Goal: Transaction & Acquisition: Purchase product/service

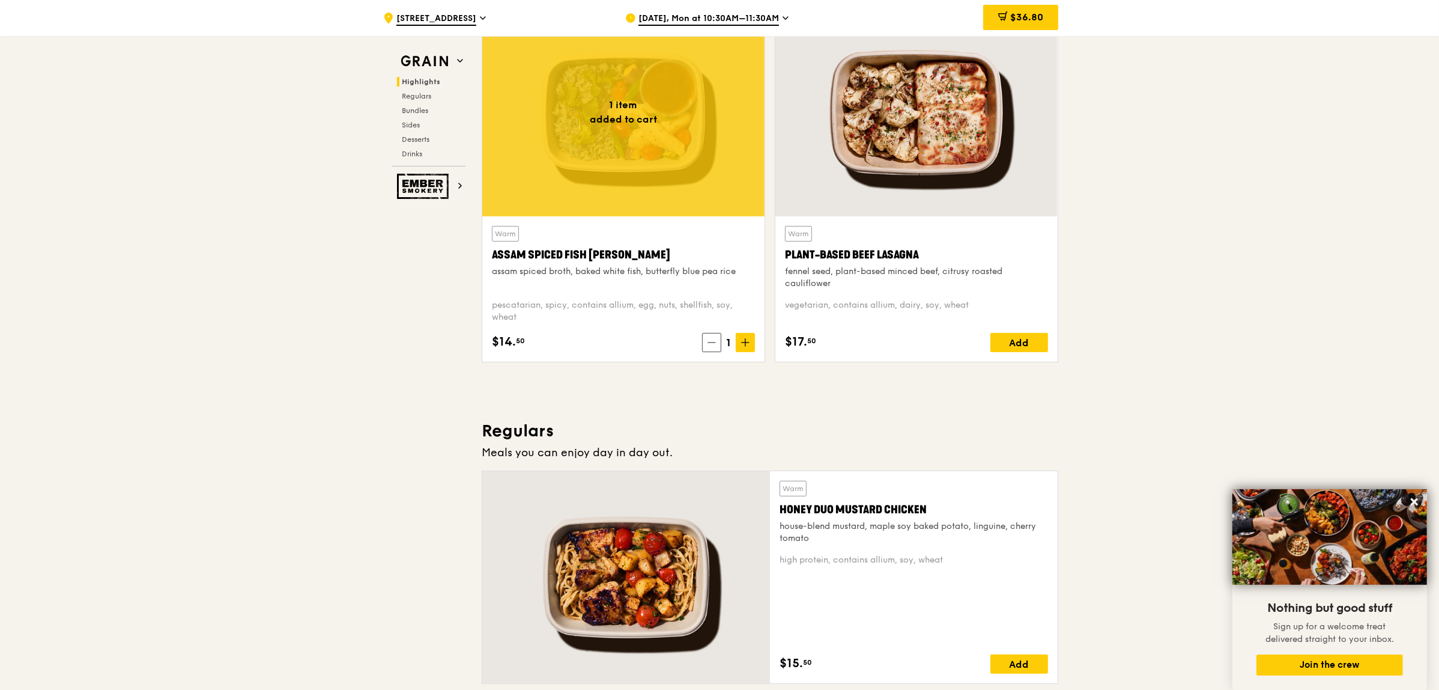
scroll to position [1, 0]
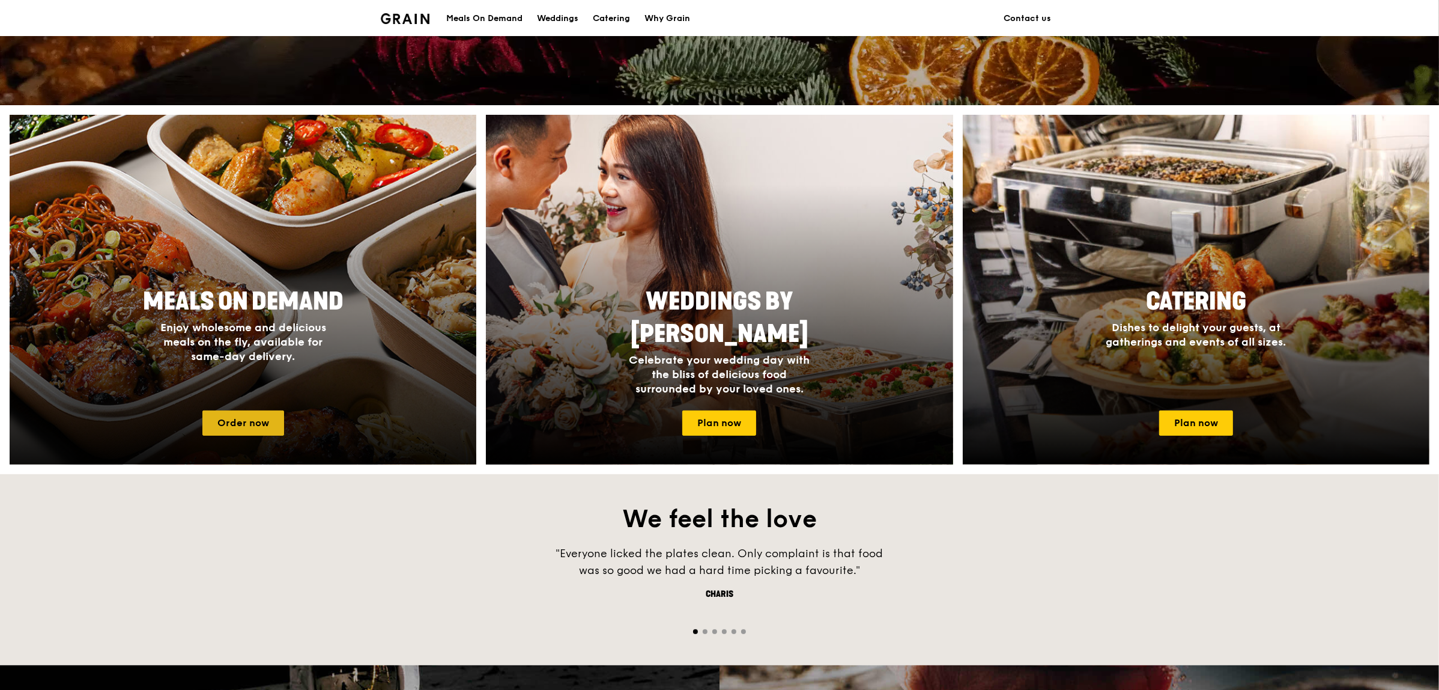
click at [240, 424] on link "Order now" at bounding box center [243, 422] width 82 height 25
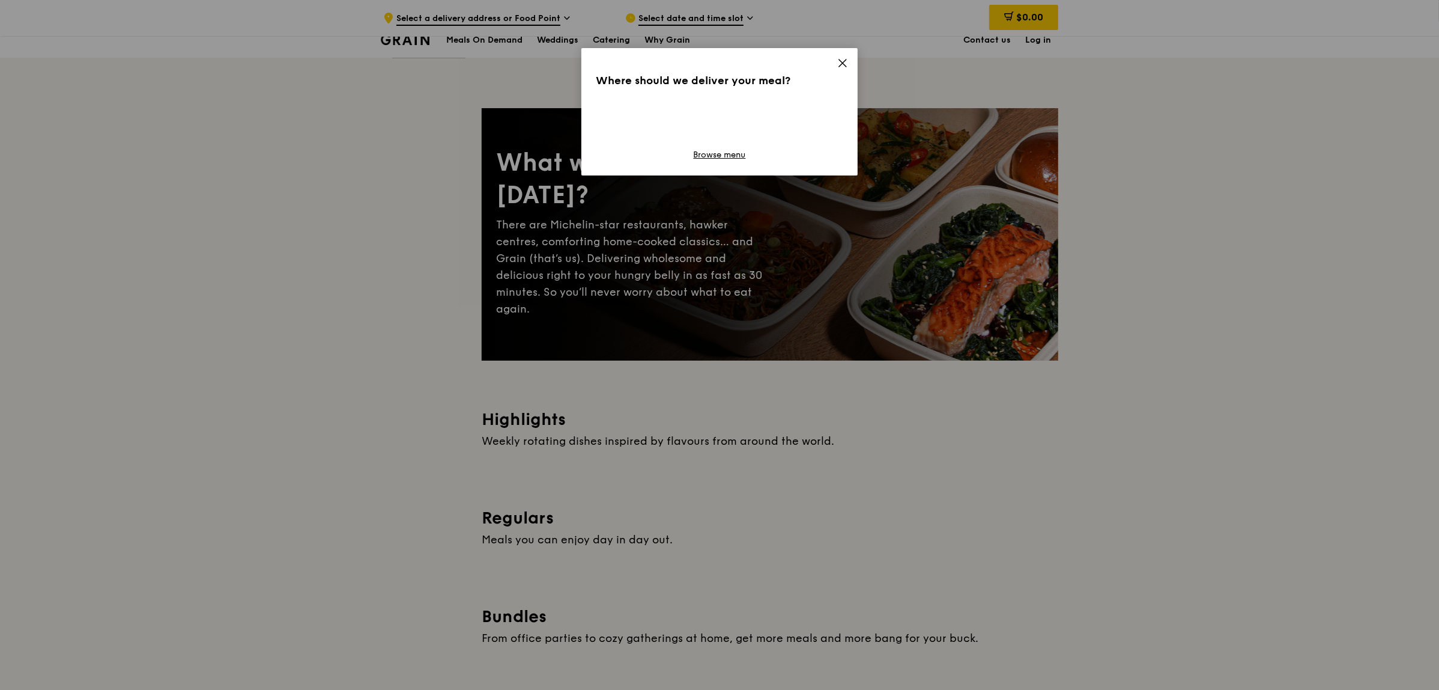
scroll to position [136, 0]
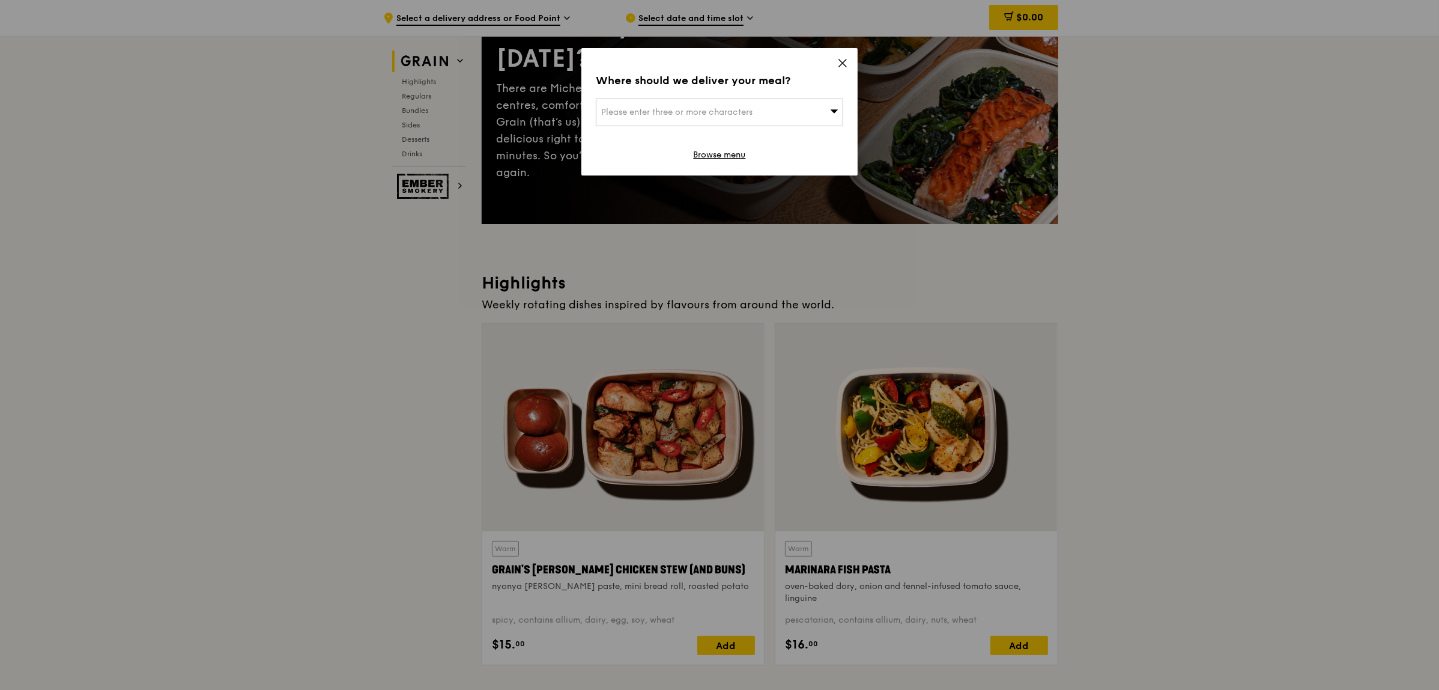
click at [688, 116] on span "Please enter three or more characters" at bounding box center [676, 112] width 151 height 10
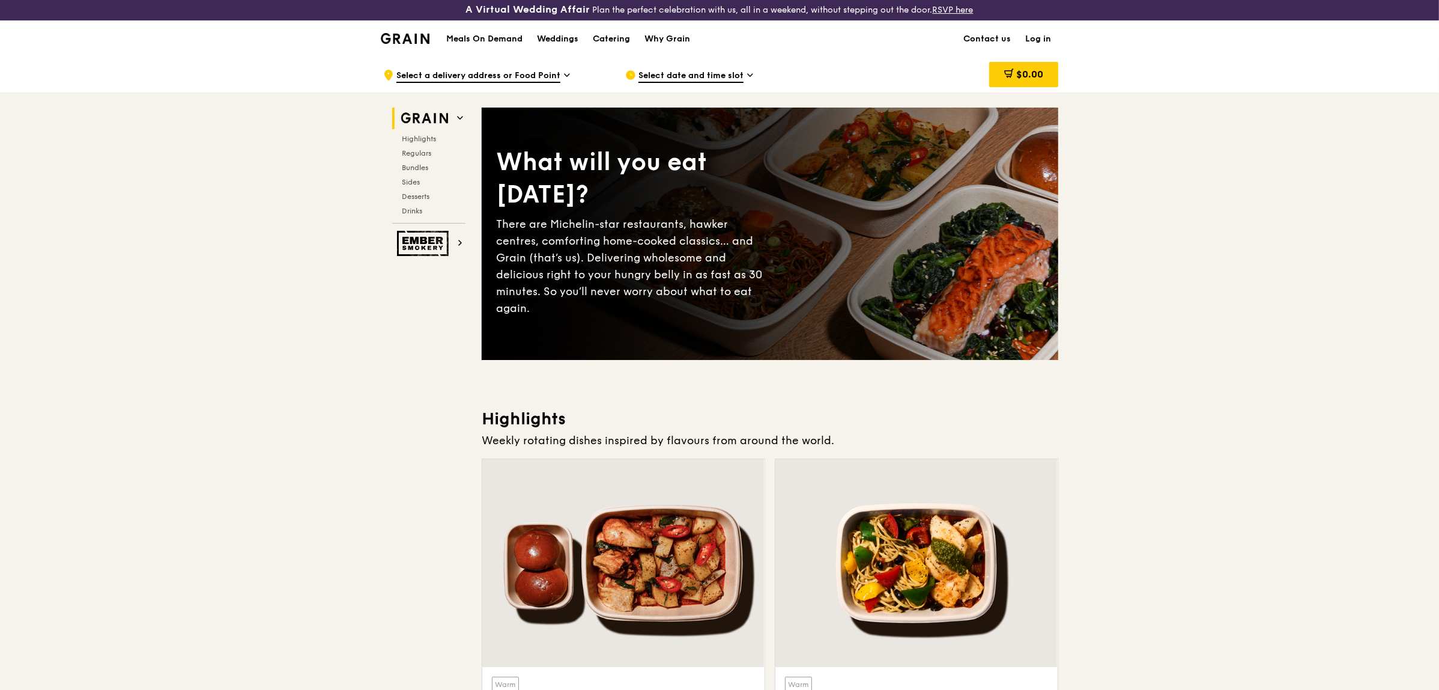
scroll to position [0, 0]
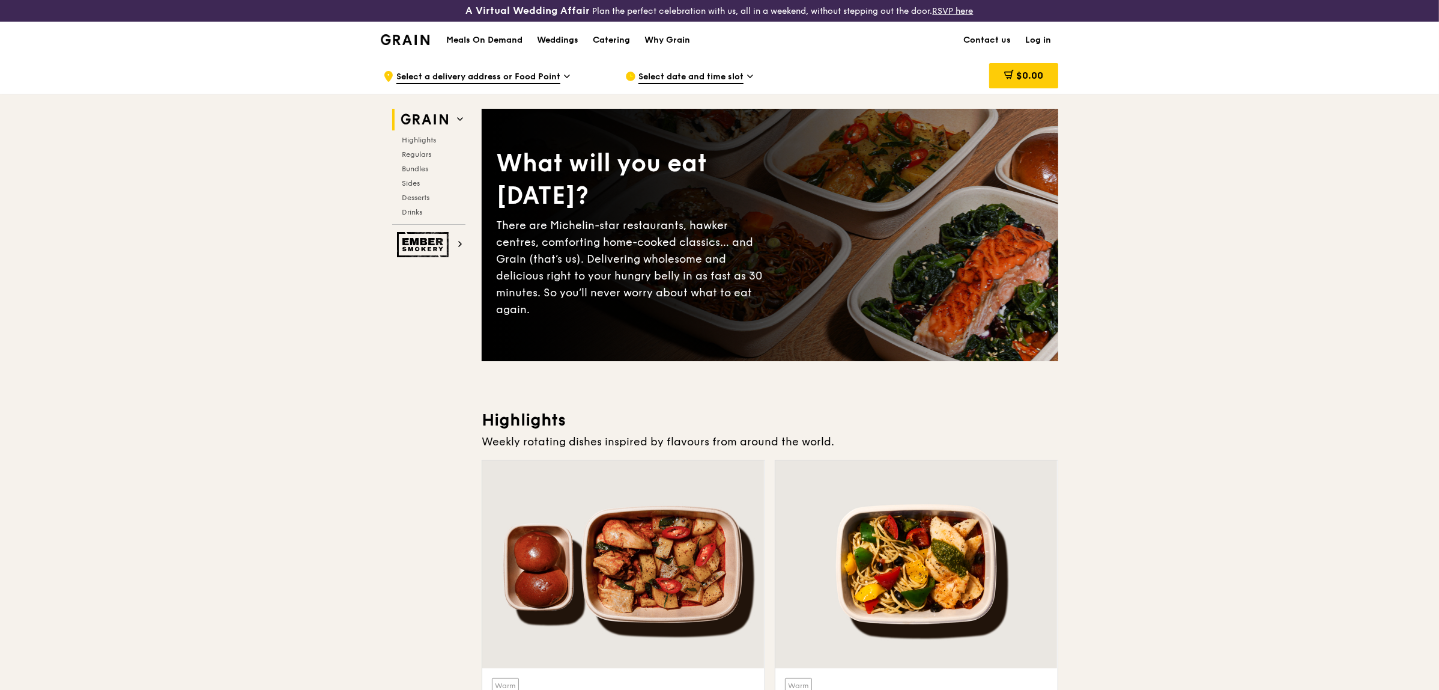
click at [1035, 39] on link "Log in" at bounding box center [1038, 40] width 40 height 36
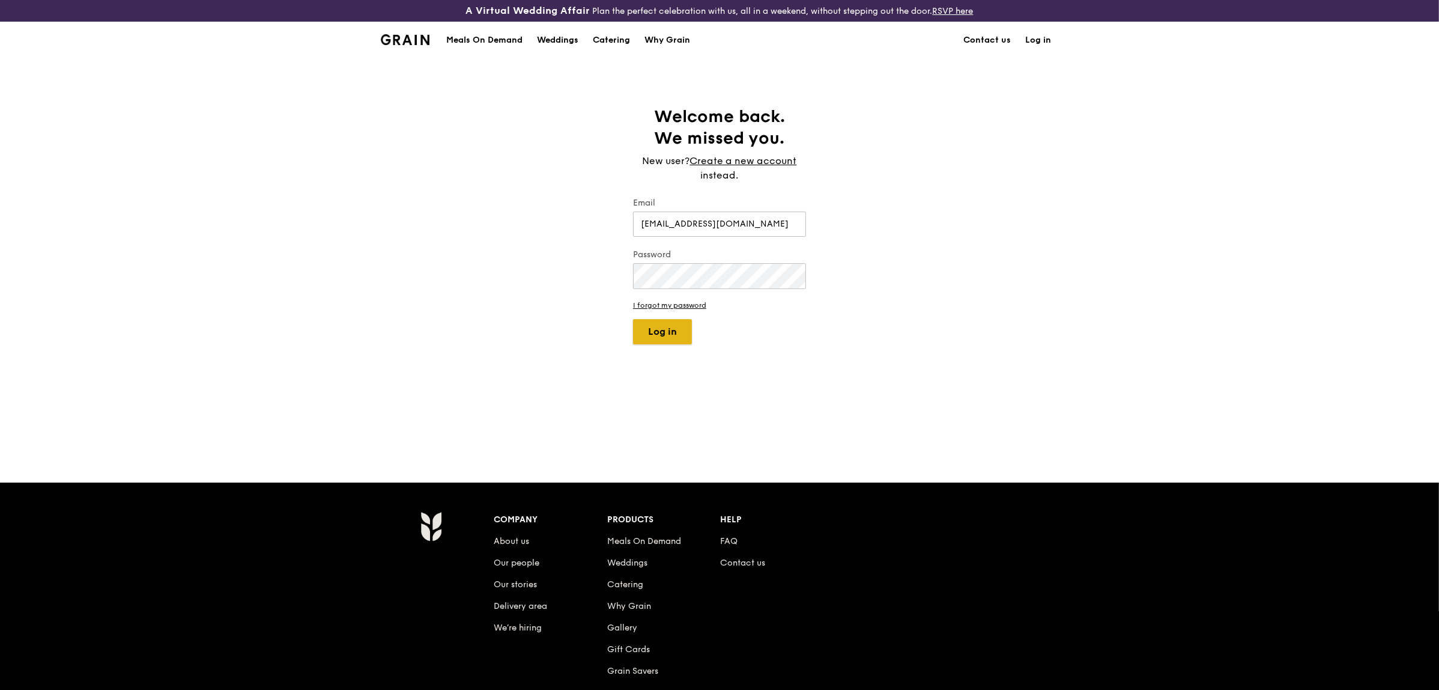
click at [663, 327] on button "Log in" at bounding box center [662, 331] width 59 height 25
click at [676, 226] on input "lawapcel@nus.edu.sg" at bounding box center [719, 223] width 173 height 25
drag, startPoint x: 679, startPoint y: 223, endPoint x: 575, endPoint y: 187, distance: 110.6
click at [545, 220] on div "Welcome back. We missed you. New user? Create a new account instead. Email lawa…" at bounding box center [719, 270] width 1439 height 329
type input "lawmaksy@nus.edu.sg"
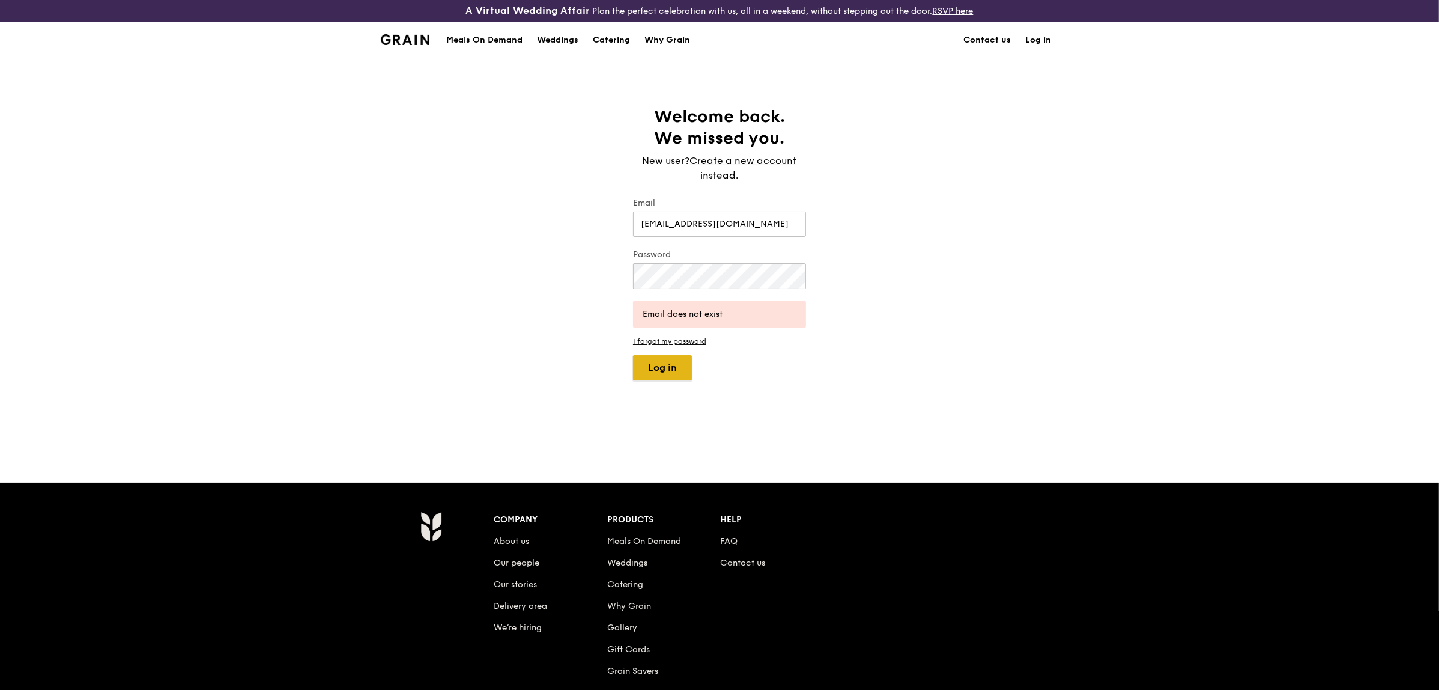
click at [656, 365] on button "Log in" at bounding box center [662, 367] width 59 height 25
click at [461, 238] on div "Welcome back. We missed you. New user? Create a new account instead. Email lawm…" at bounding box center [719, 270] width 1439 height 329
click at [664, 369] on button "Log in" at bounding box center [662, 367] width 59 height 25
click at [667, 365] on button "Log in" at bounding box center [662, 367] width 59 height 25
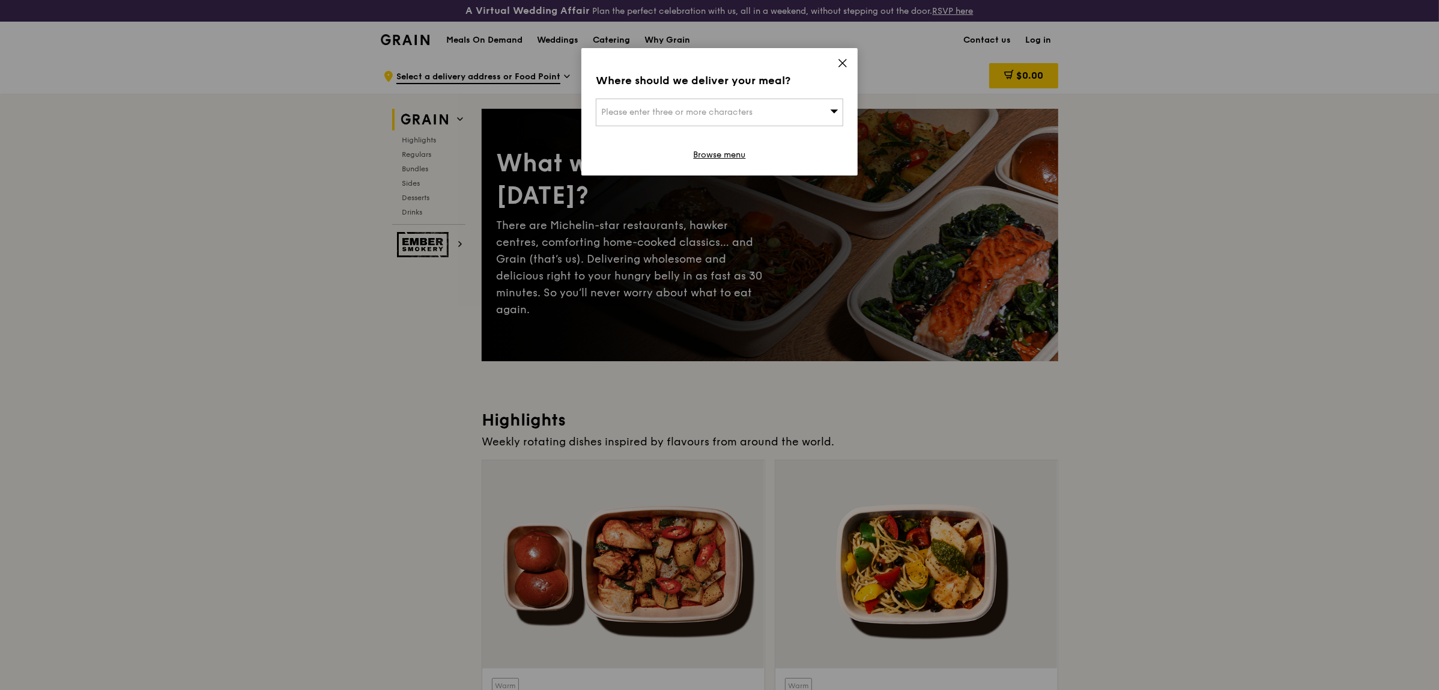
click at [691, 108] on span "Please enter three or more characters" at bounding box center [676, 112] width 151 height 10
type input "469G"
click at [676, 135] on div "[STREET_ADDRESS]" at bounding box center [690, 136] width 178 height 12
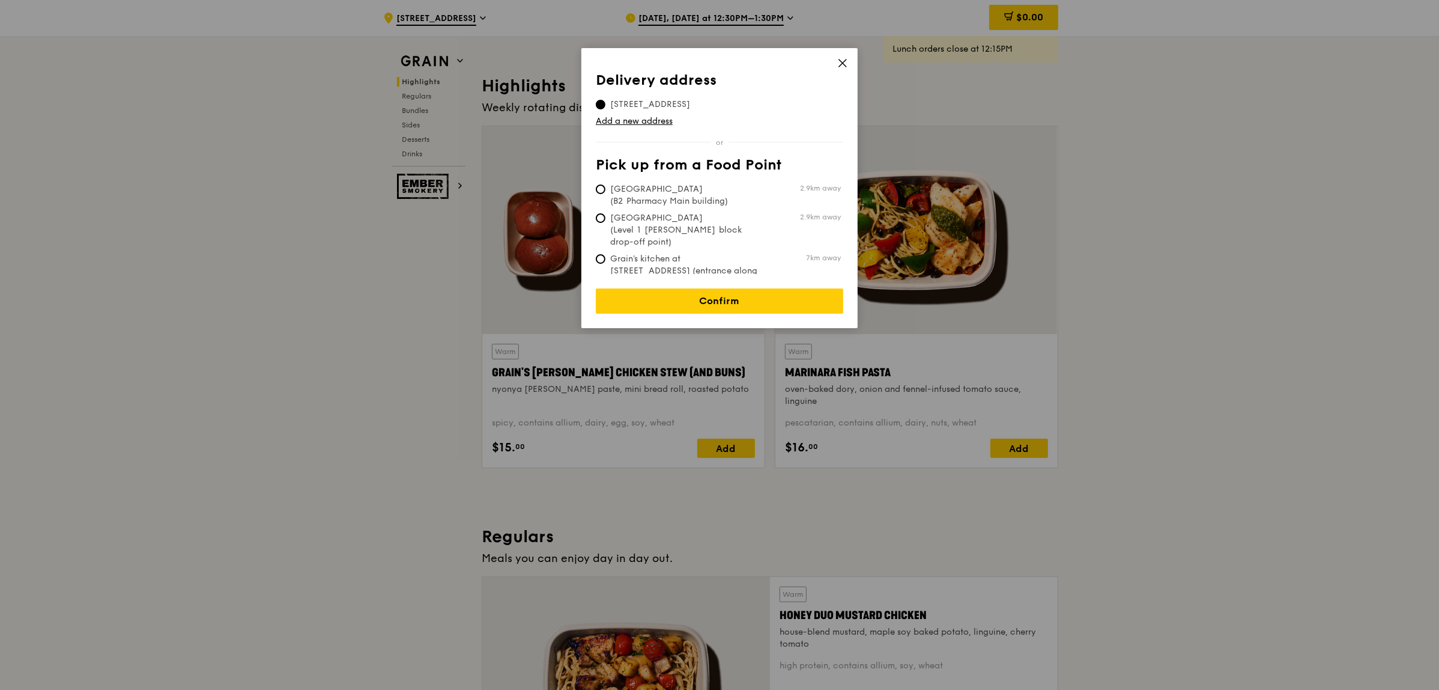
scroll to position [375, 0]
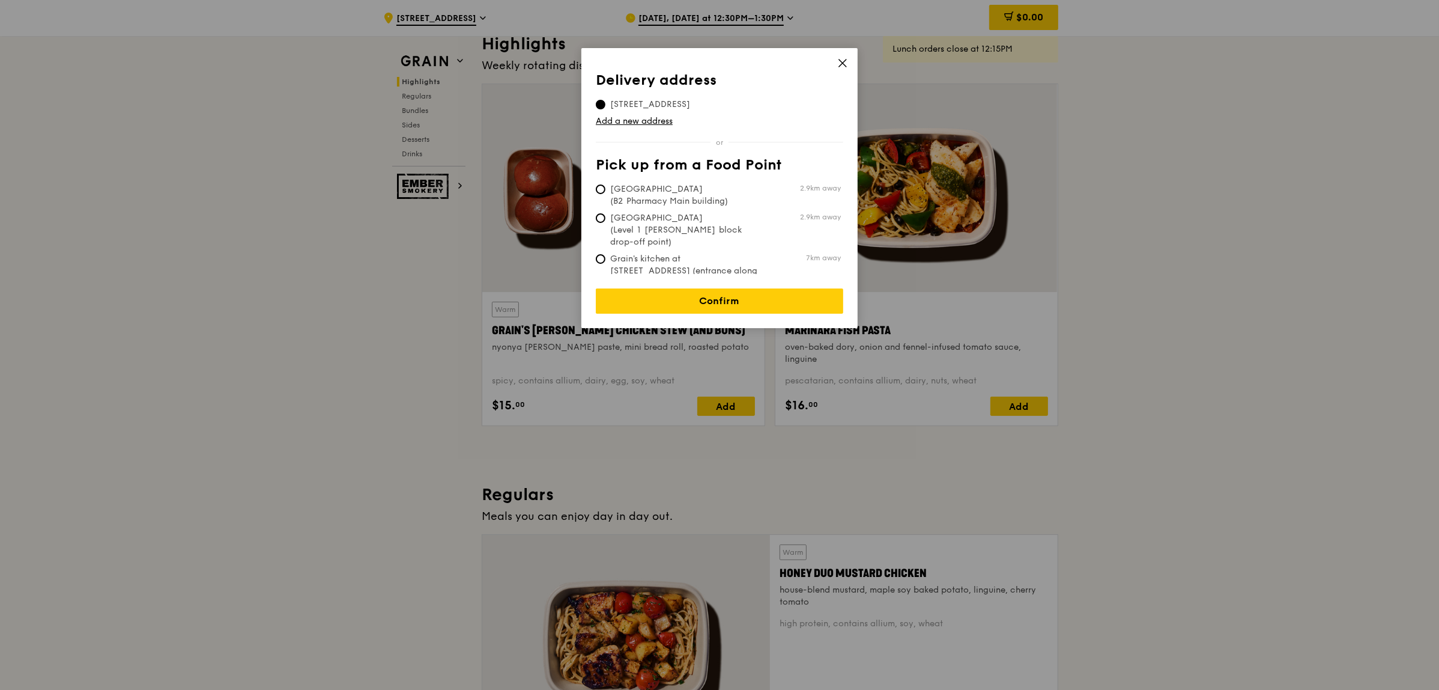
click at [841, 61] on icon at bounding box center [842, 63] width 11 height 11
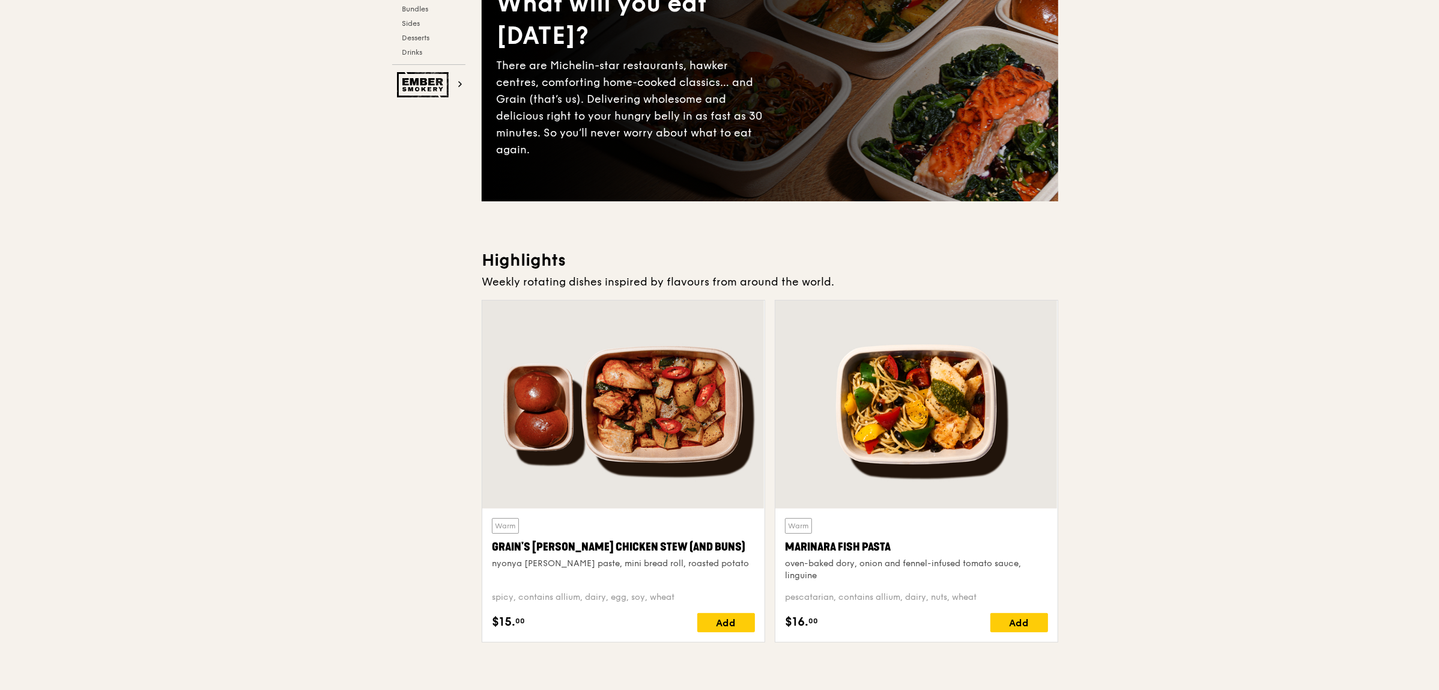
scroll to position [0, 0]
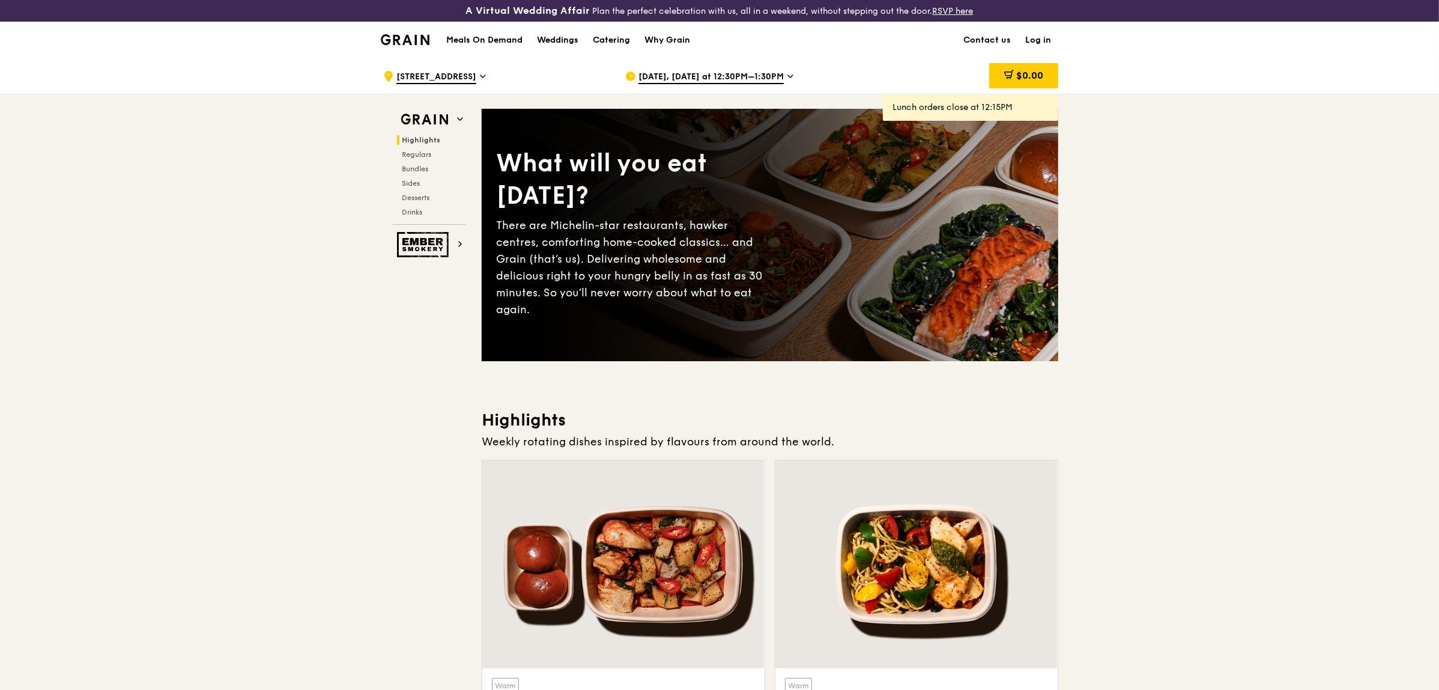
click at [709, 70] on div "Sep 19, Today at 12:30PM–1:30PM" at bounding box center [736, 76] width 223 height 36
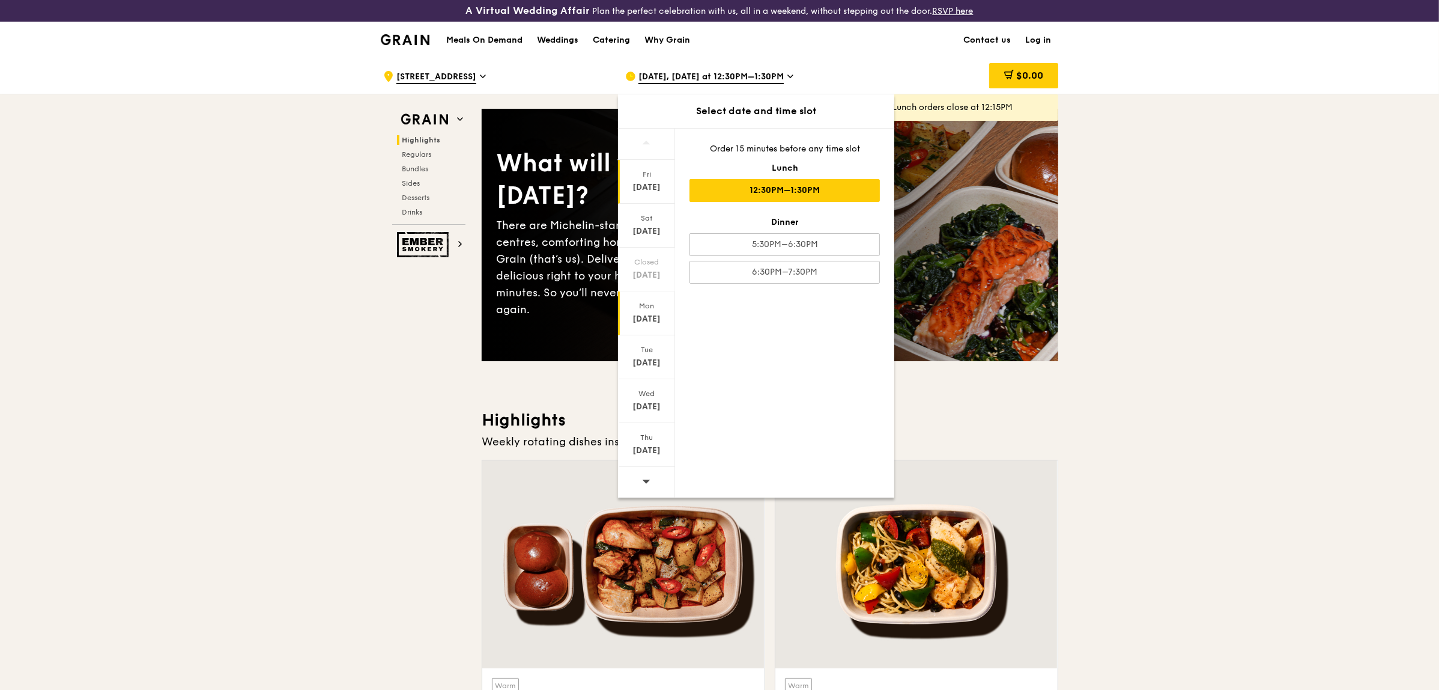
click at [650, 306] on div "Mon" at bounding box center [646, 306] width 53 height 10
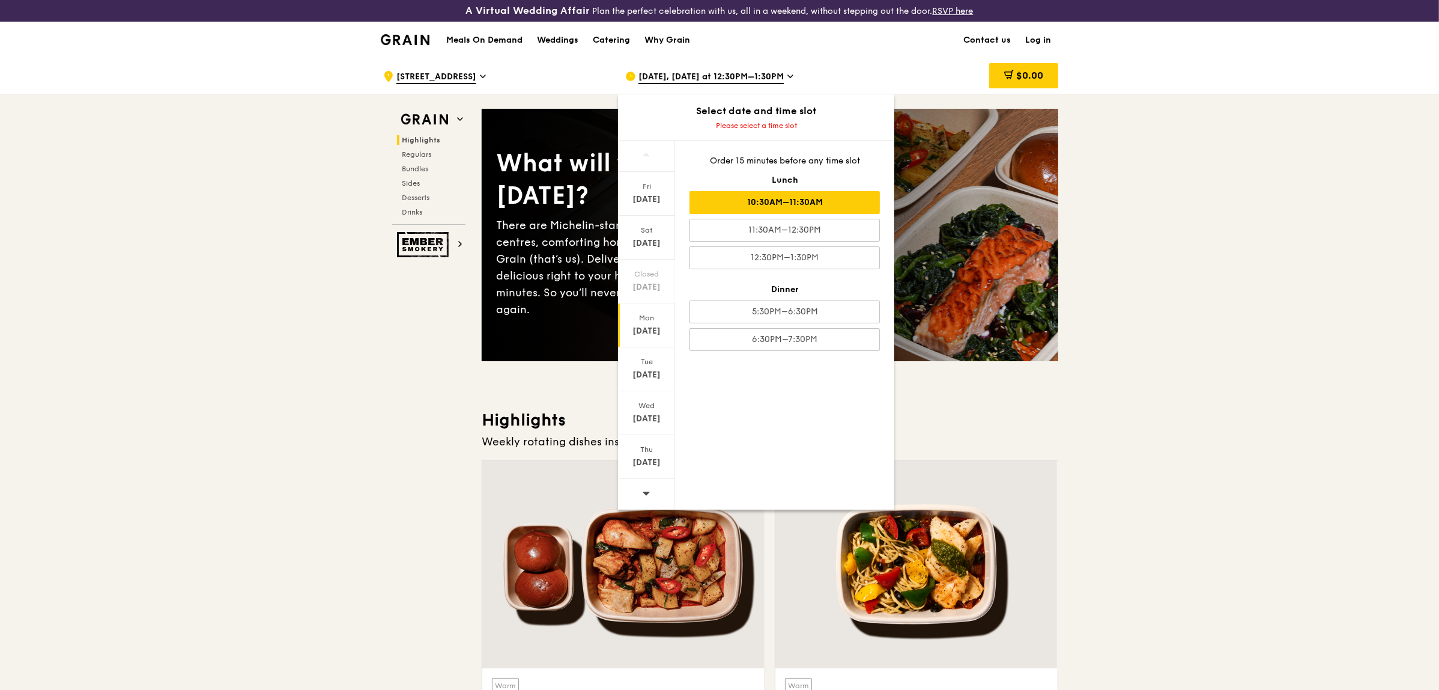
click at [797, 196] on div "10:30AM–11:30AM" at bounding box center [785, 202] width 190 height 23
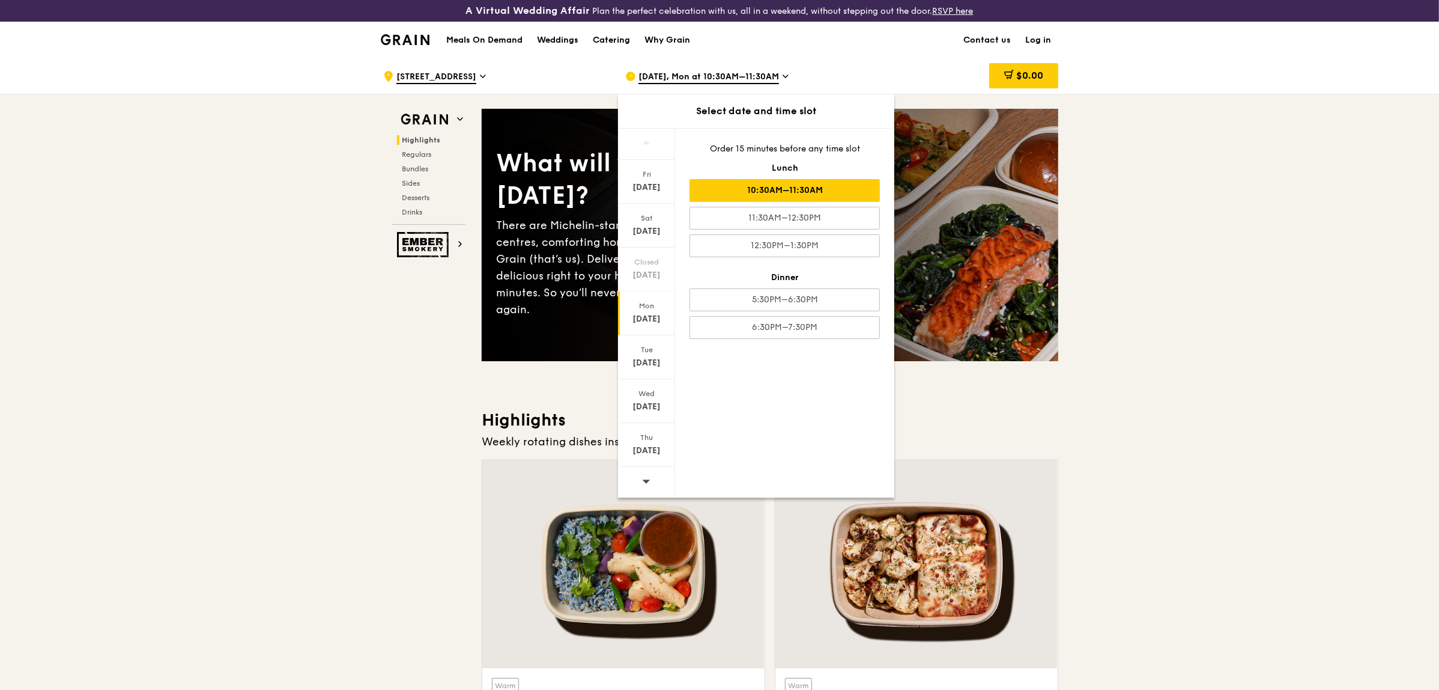
drag, startPoint x: 1427, startPoint y: 215, endPoint x: 1306, endPoint y: 175, distance: 126.7
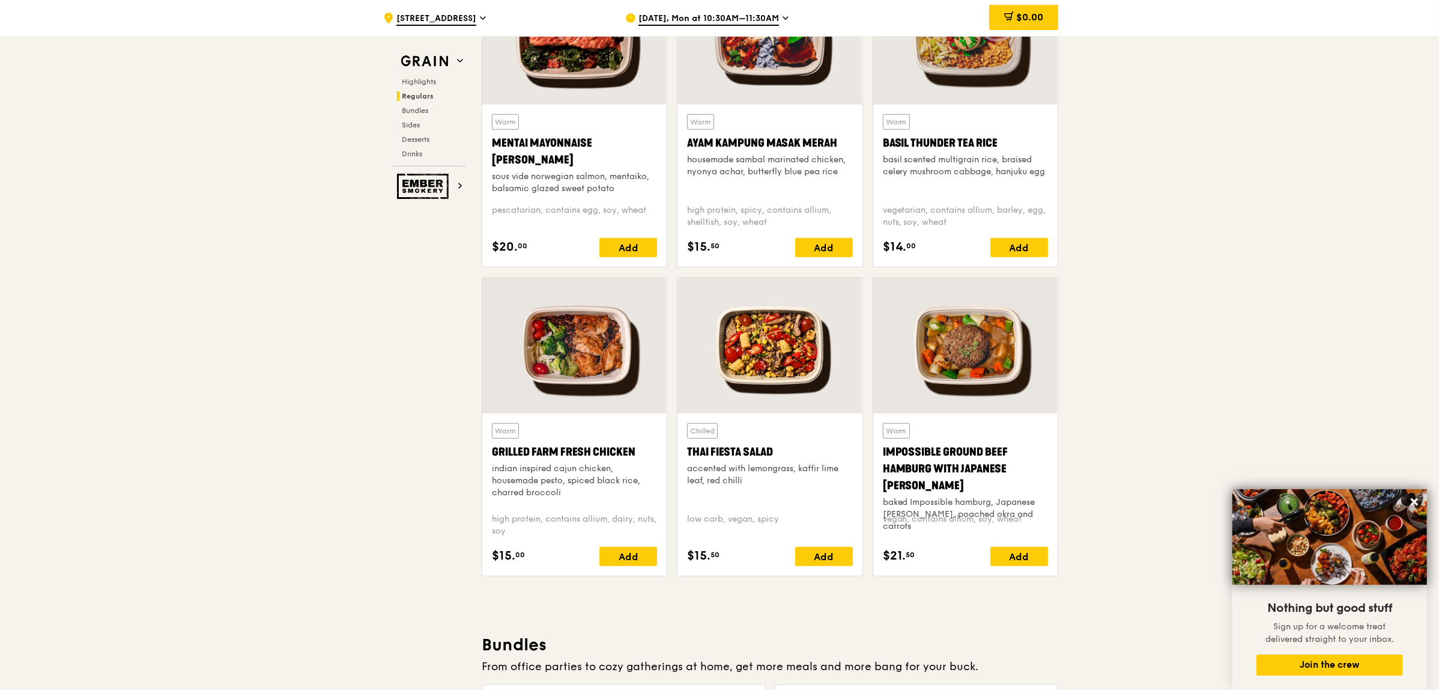
scroll to position [1201, 0]
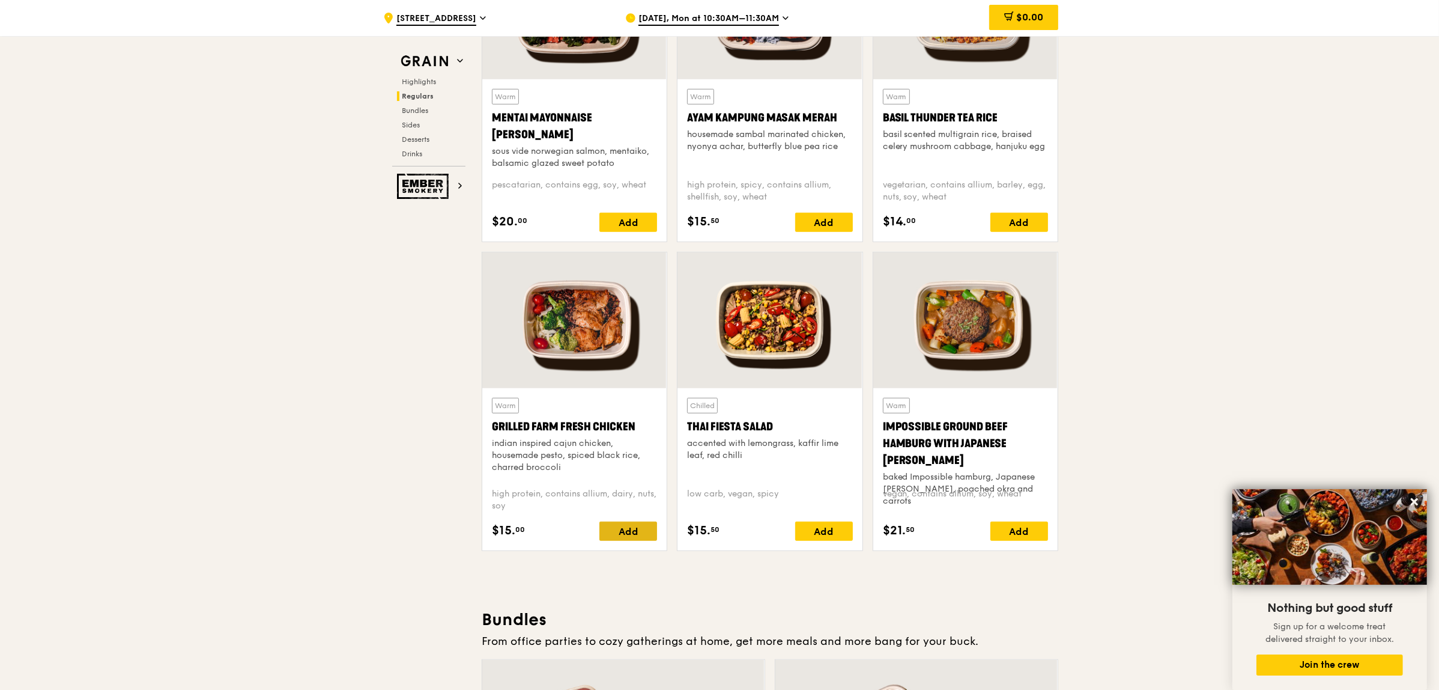
click at [624, 533] on div "Add" at bounding box center [628, 530] width 58 height 19
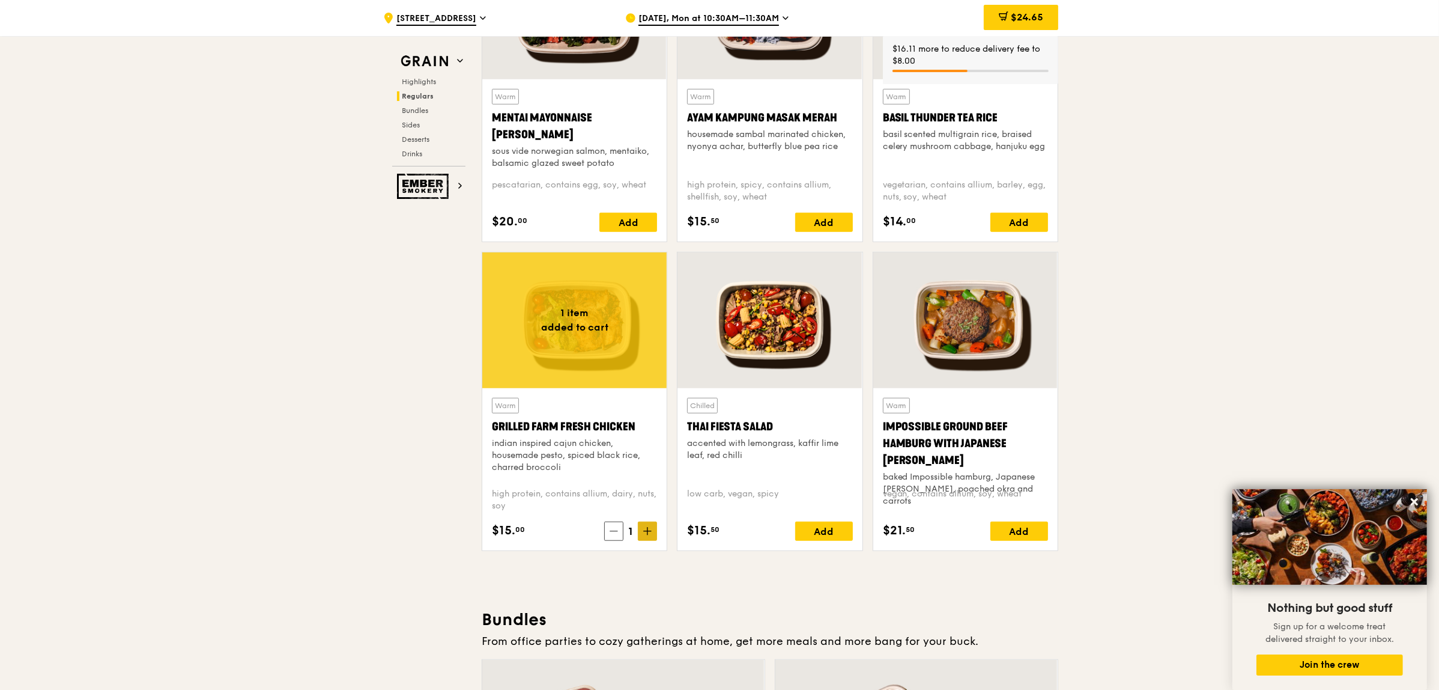
click at [646, 529] on icon at bounding box center [647, 531] width 8 height 8
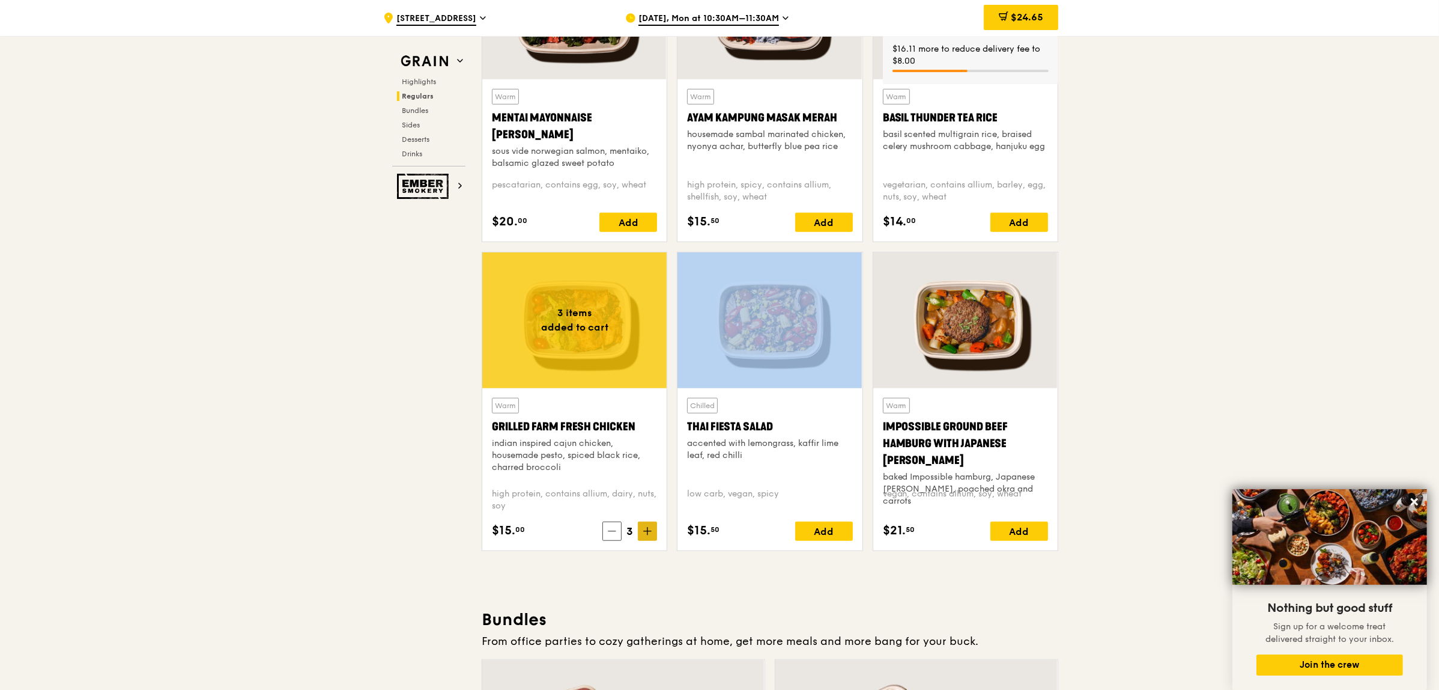
click at [646, 529] on icon at bounding box center [647, 531] width 8 height 8
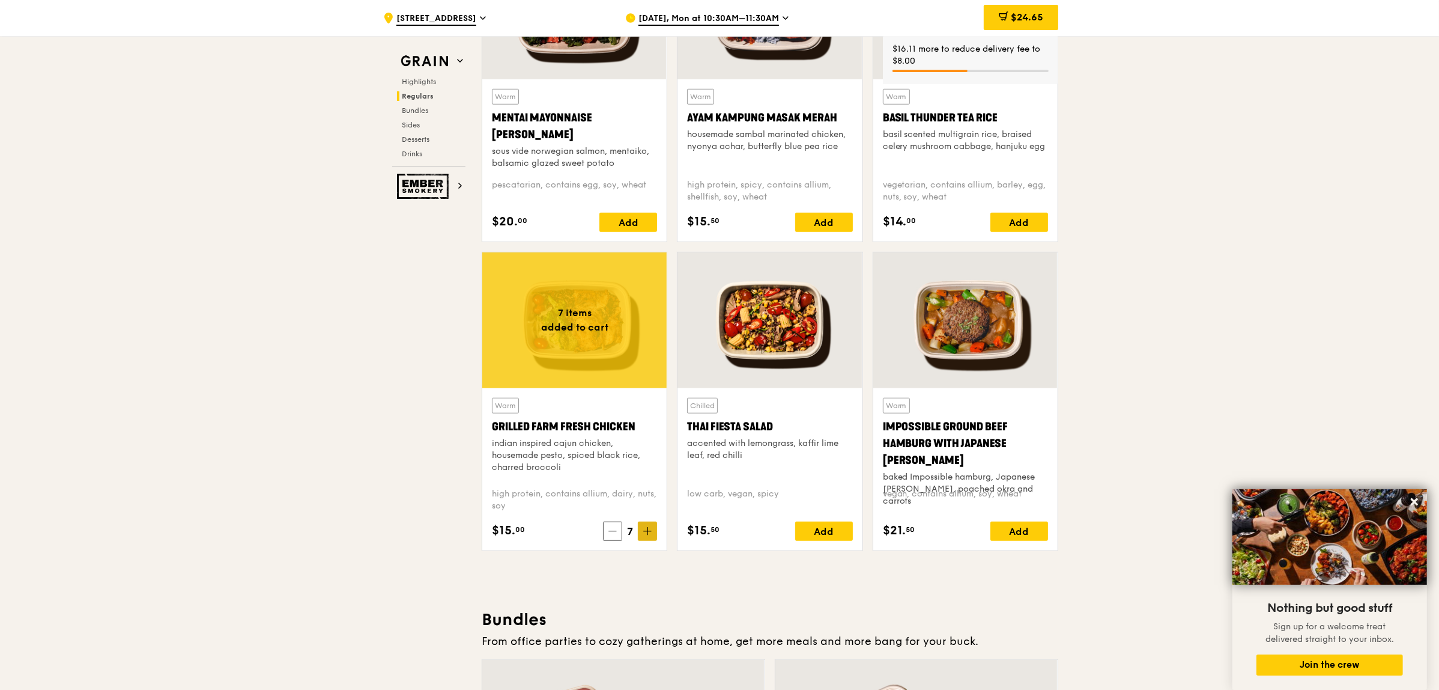
click at [646, 529] on icon at bounding box center [647, 531] width 8 height 8
click at [645, 531] on icon at bounding box center [647, 531] width 7 height 0
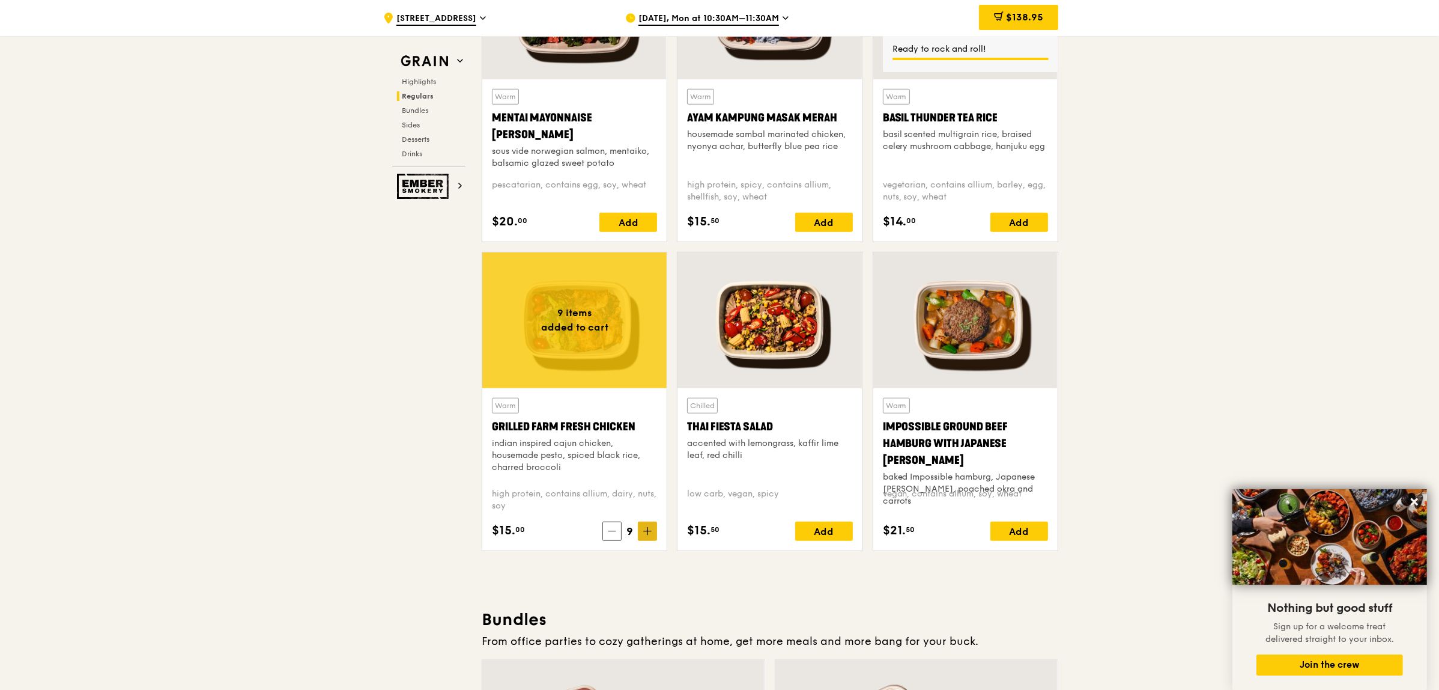
click at [645, 531] on icon at bounding box center [647, 531] width 7 height 0
click at [1413, 502] on icon at bounding box center [1414, 501] width 11 height 11
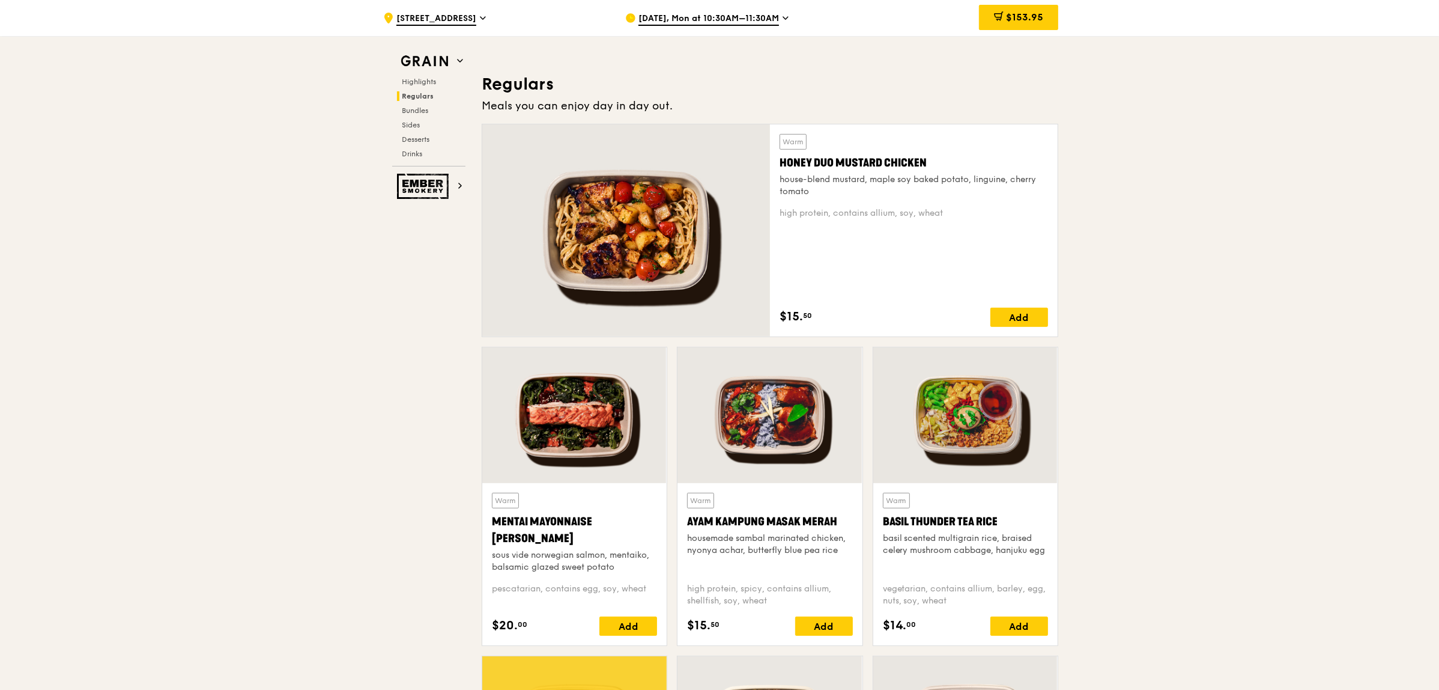
scroll to position [977, 0]
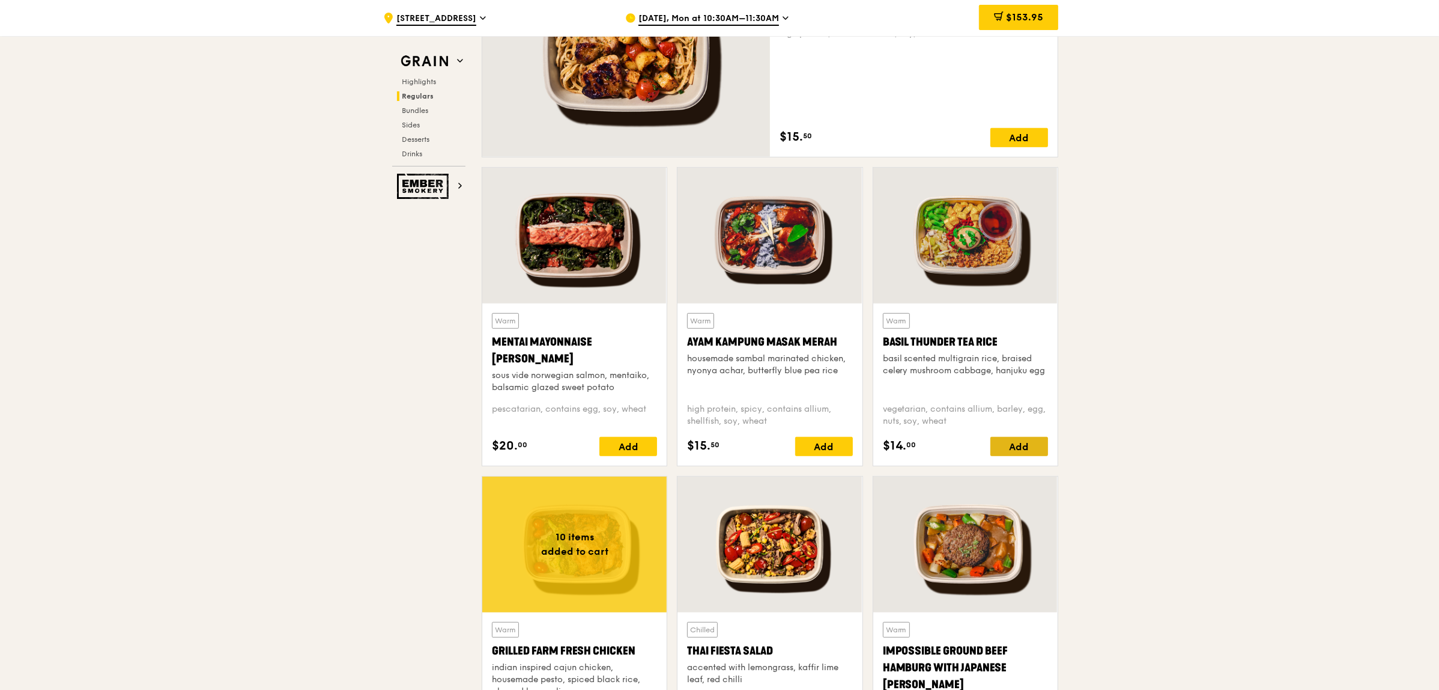
click at [1014, 443] on div "Add" at bounding box center [1020, 446] width 58 height 19
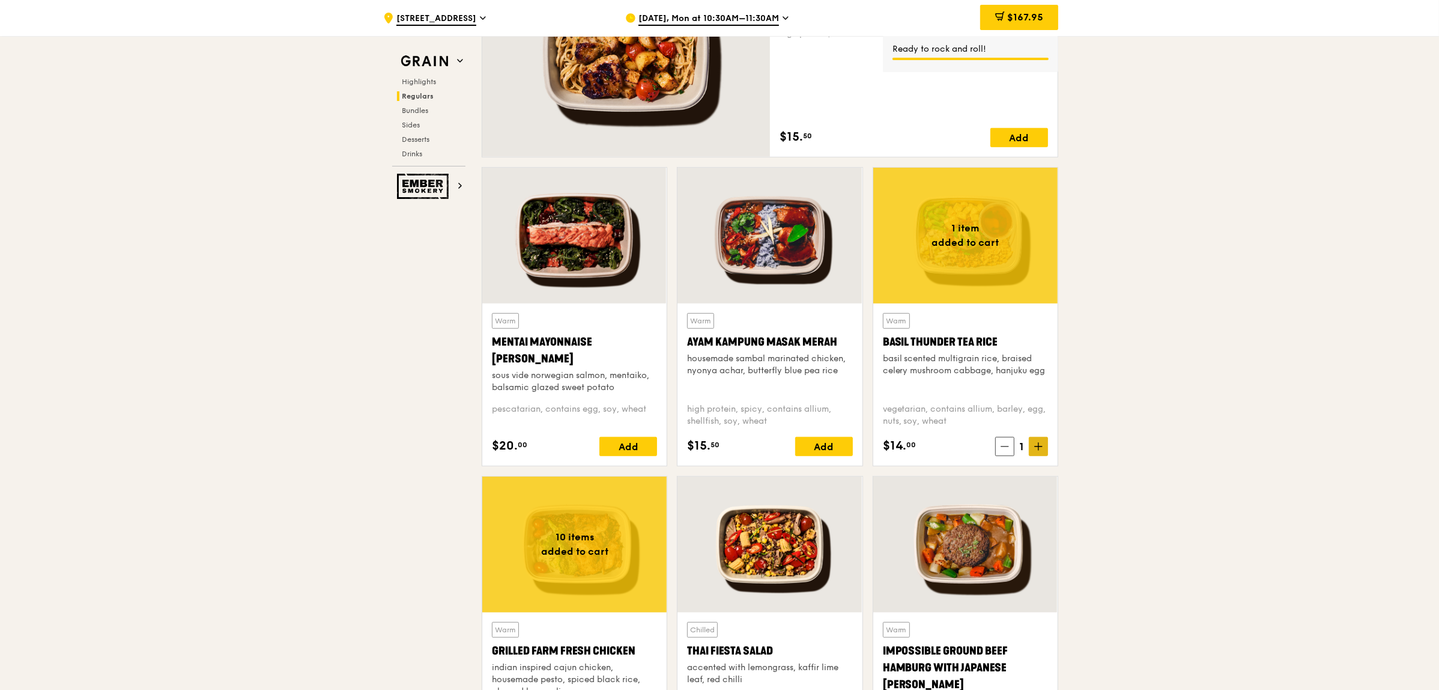
click at [1034, 445] on icon at bounding box center [1038, 446] width 8 height 8
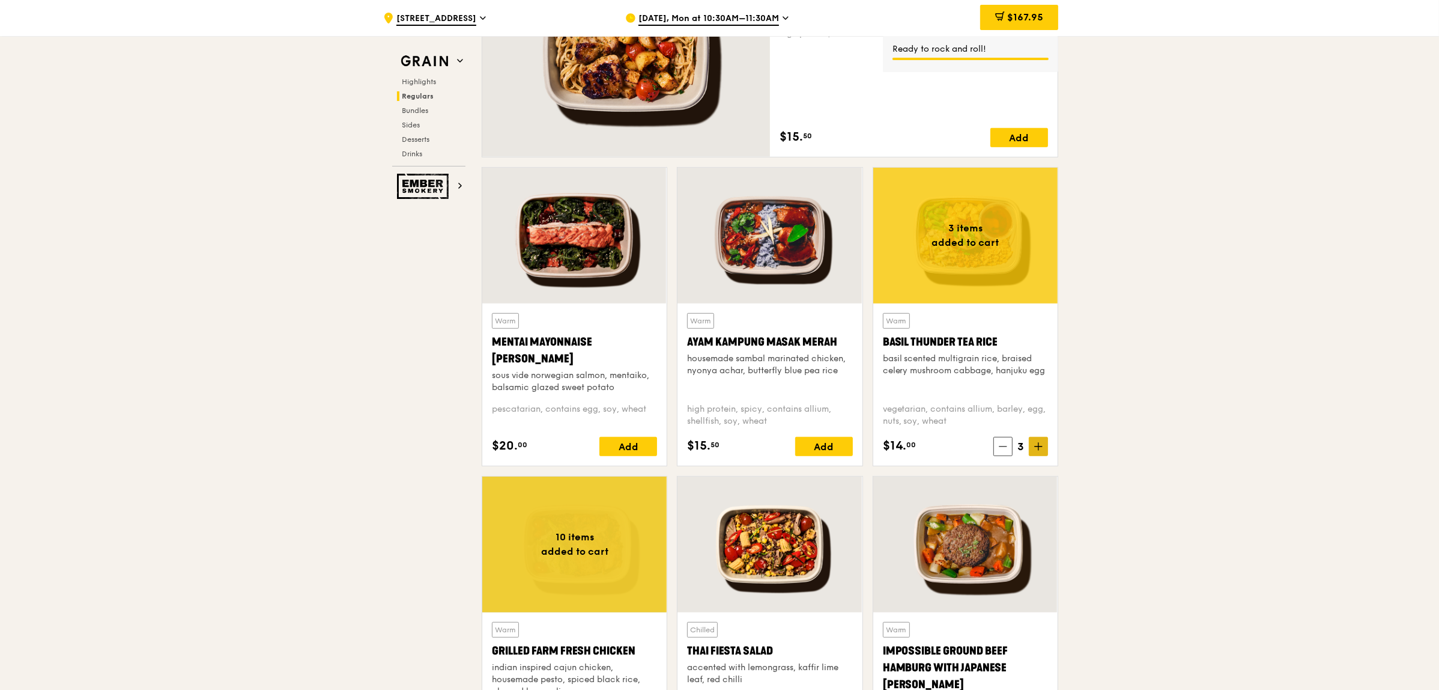
click at [1034, 445] on icon at bounding box center [1038, 446] width 8 height 8
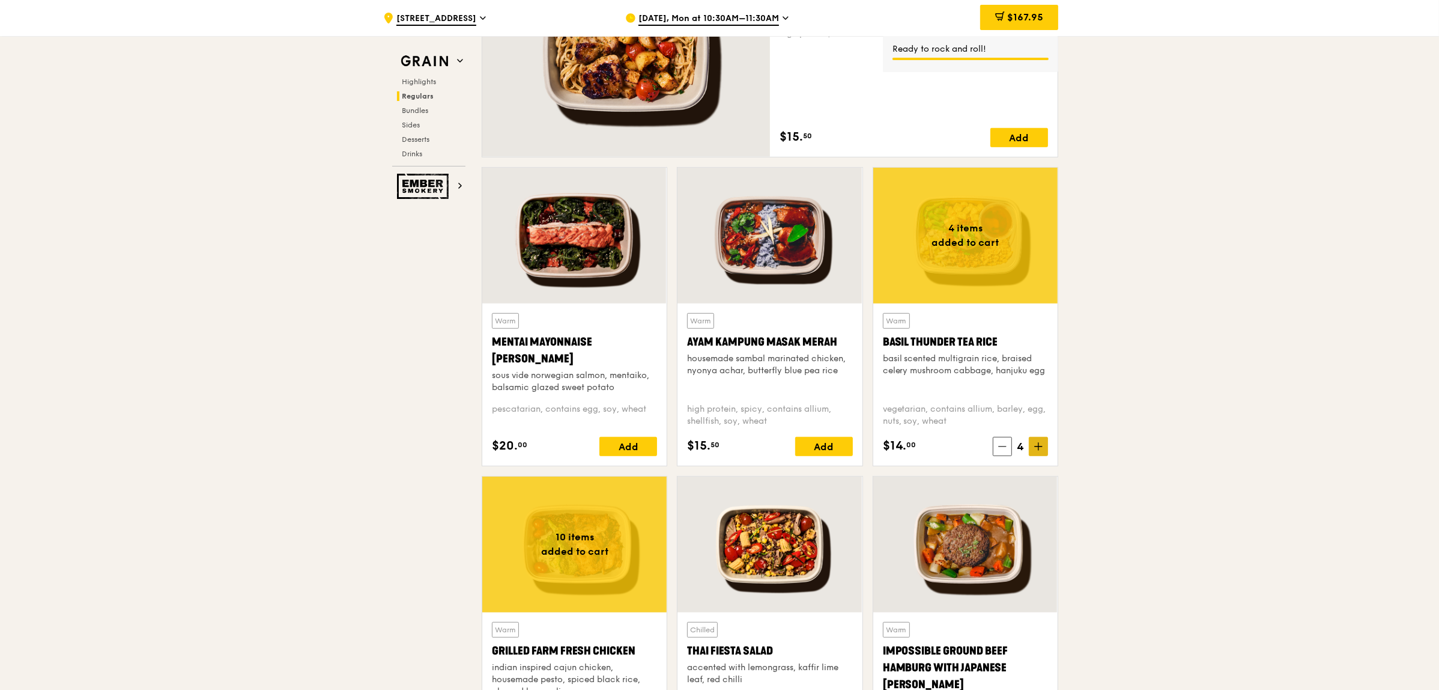
click at [1038, 442] on icon at bounding box center [1038, 446] width 8 height 8
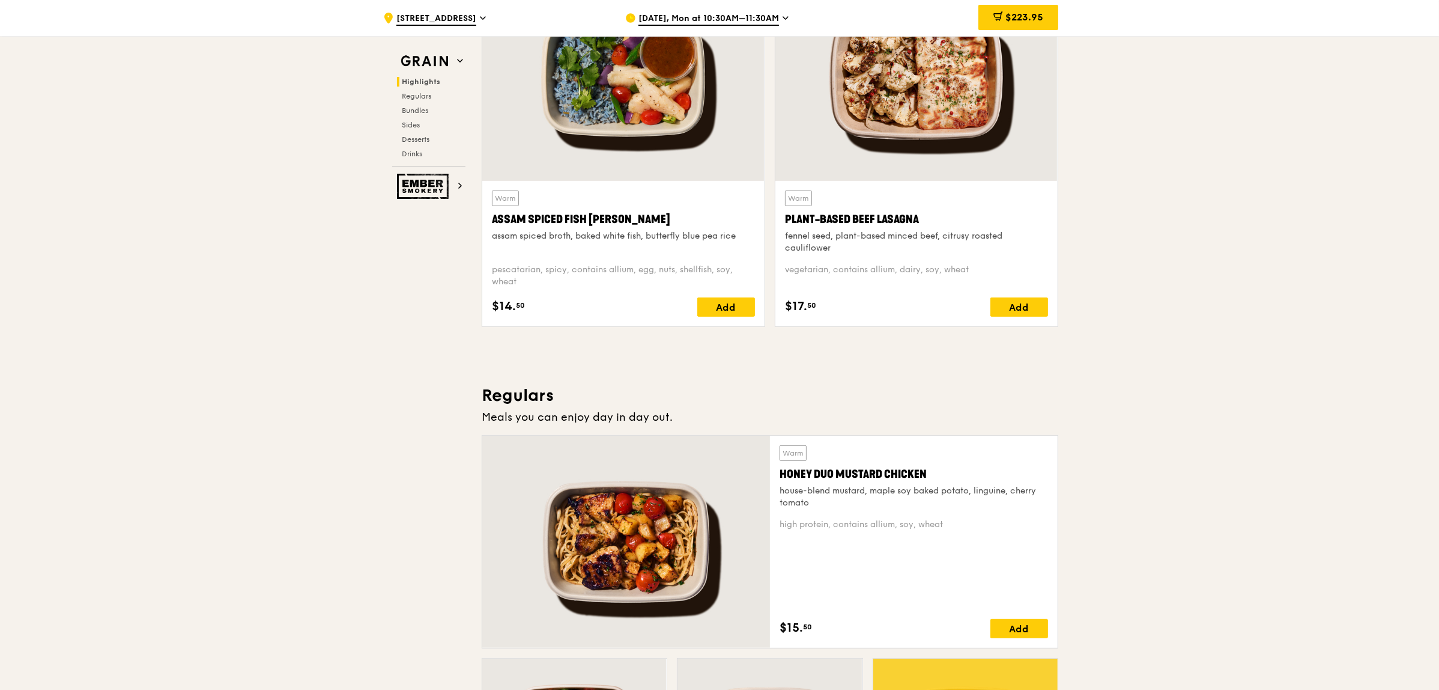
scroll to position [451, 0]
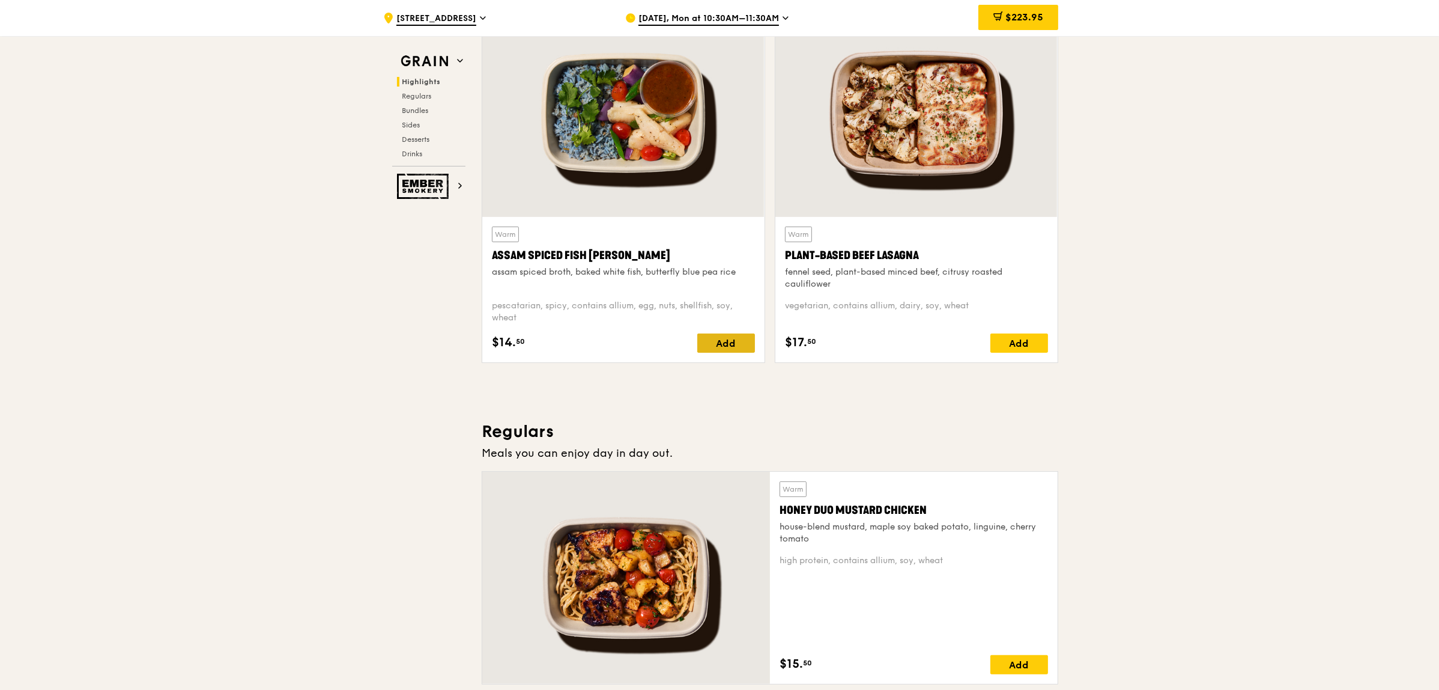
click at [727, 338] on div "Add" at bounding box center [726, 342] width 58 height 19
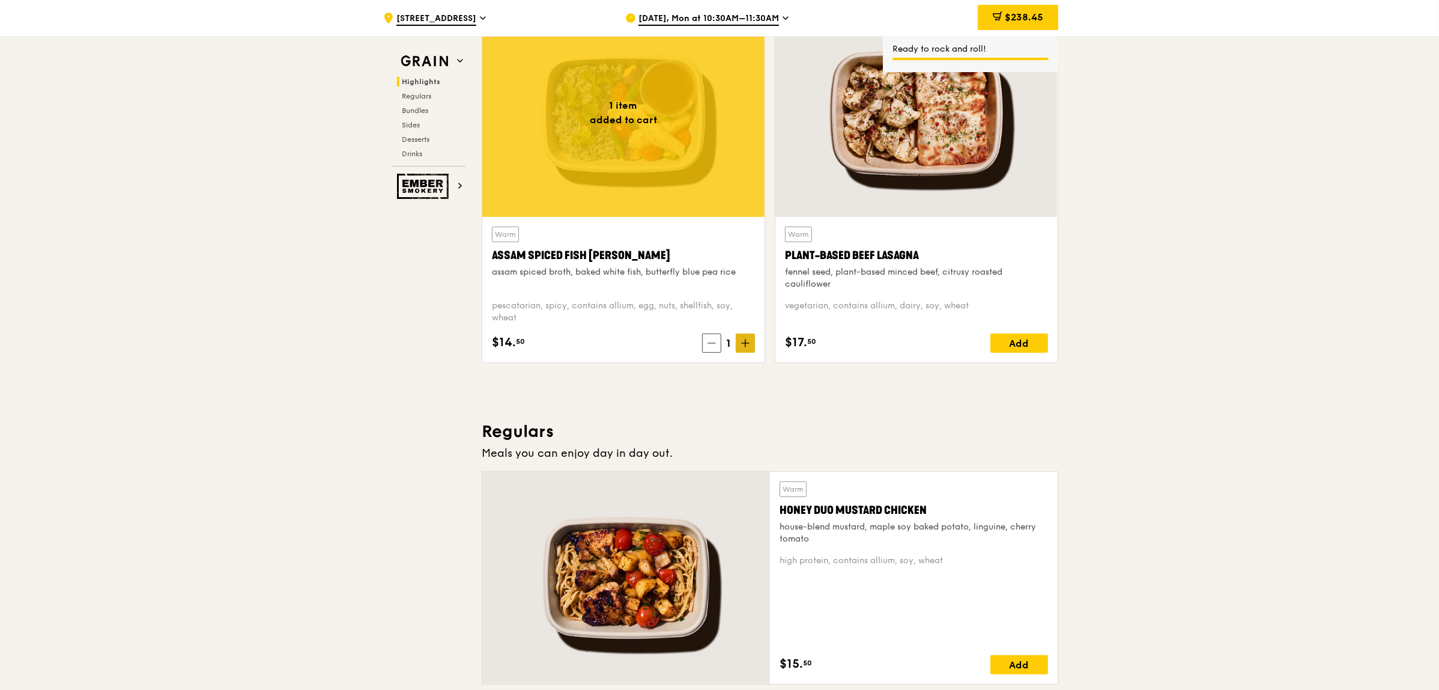
click at [743, 344] on icon at bounding box center [745, 343] width 8 height 8
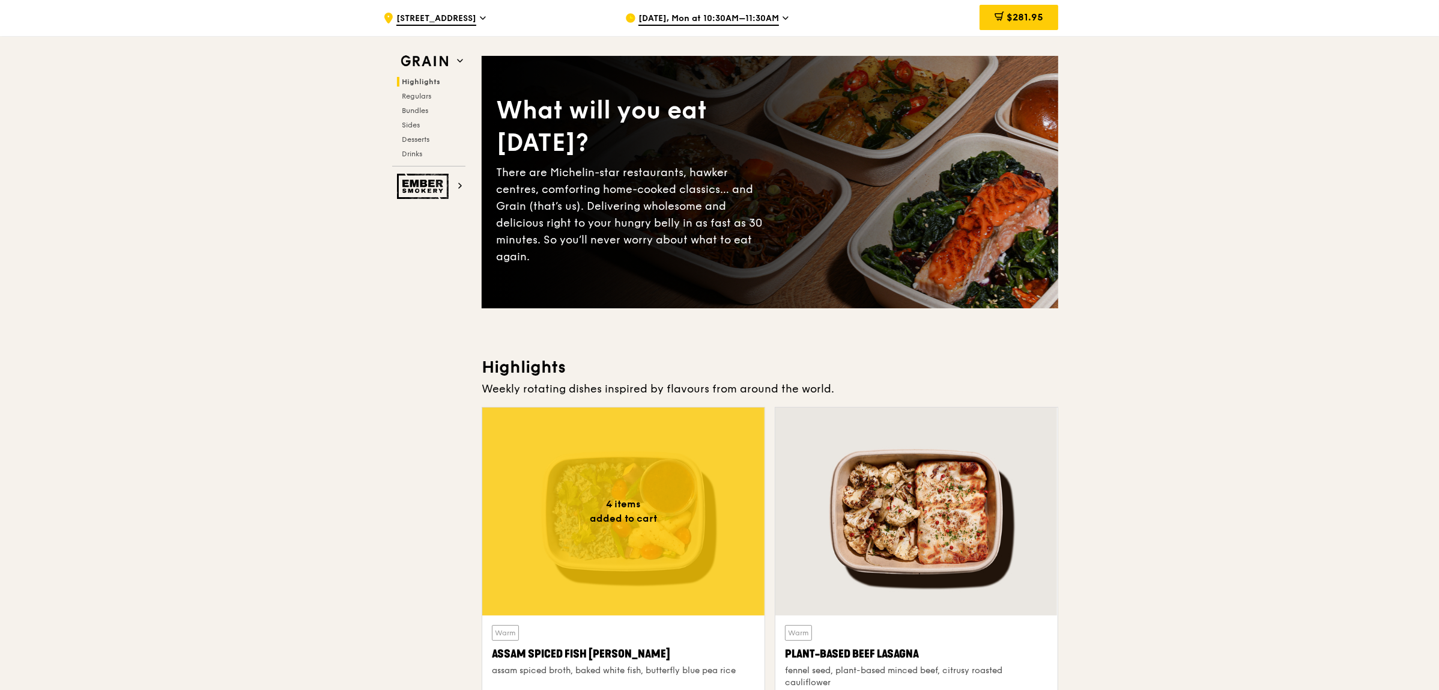
scroll to position [0, 0]
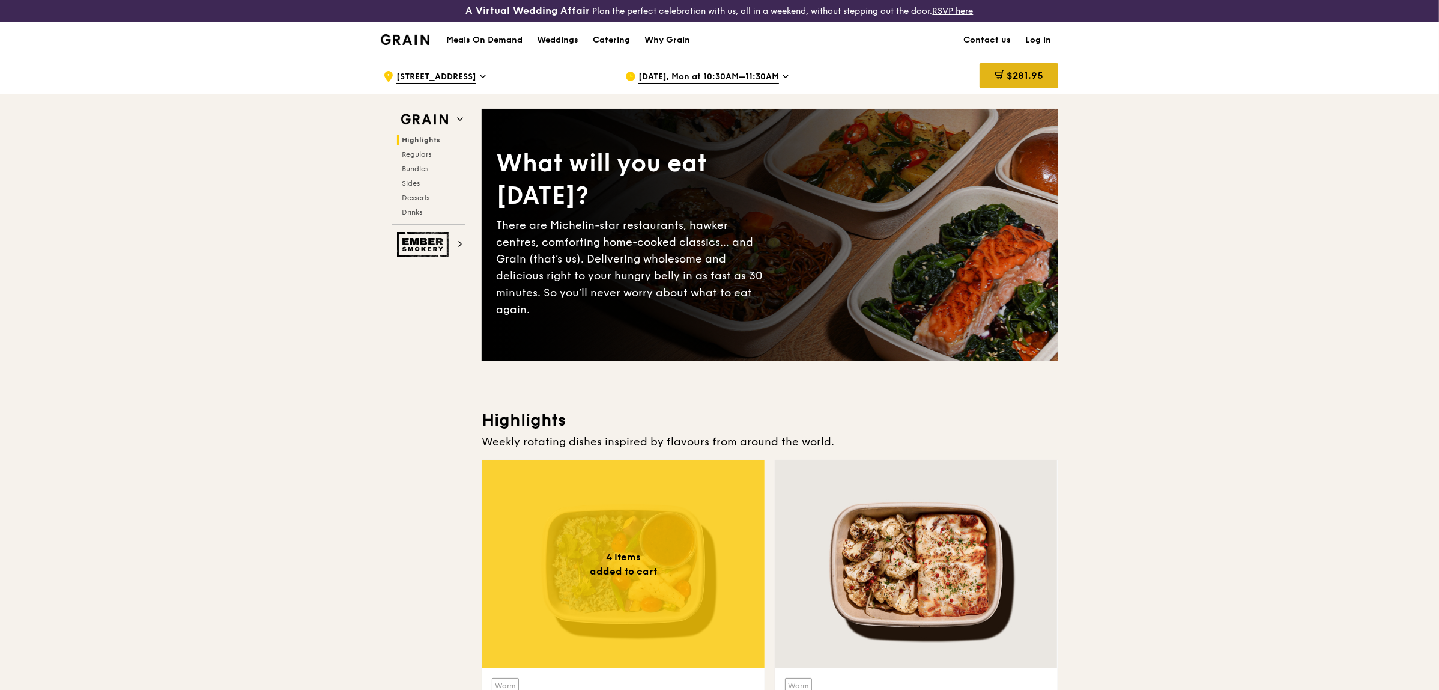
click at [1020, 73] on span "$281.95" at bounding box center [1025, 75] width 37 height 11
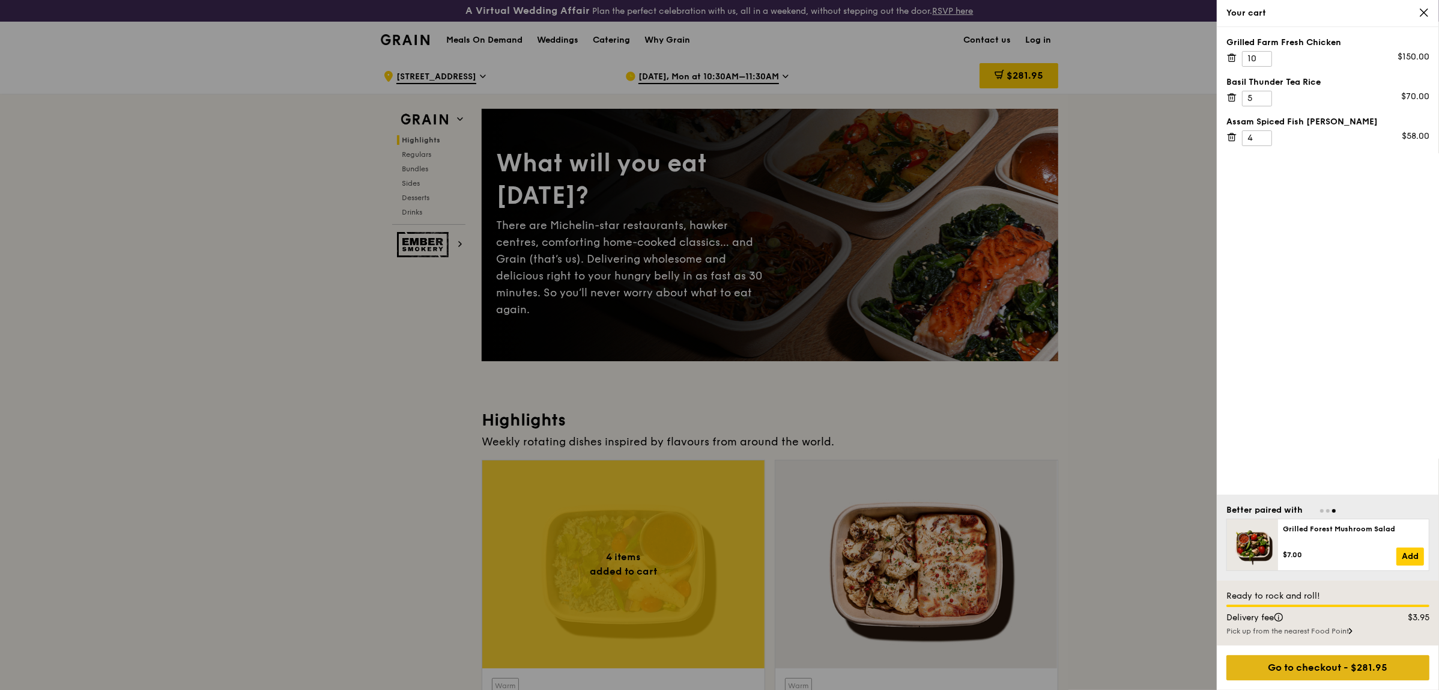
click at [1317, 664] on div "Go to checkout - $281.95" at bounding box center [1328, 667] width 203 height 25
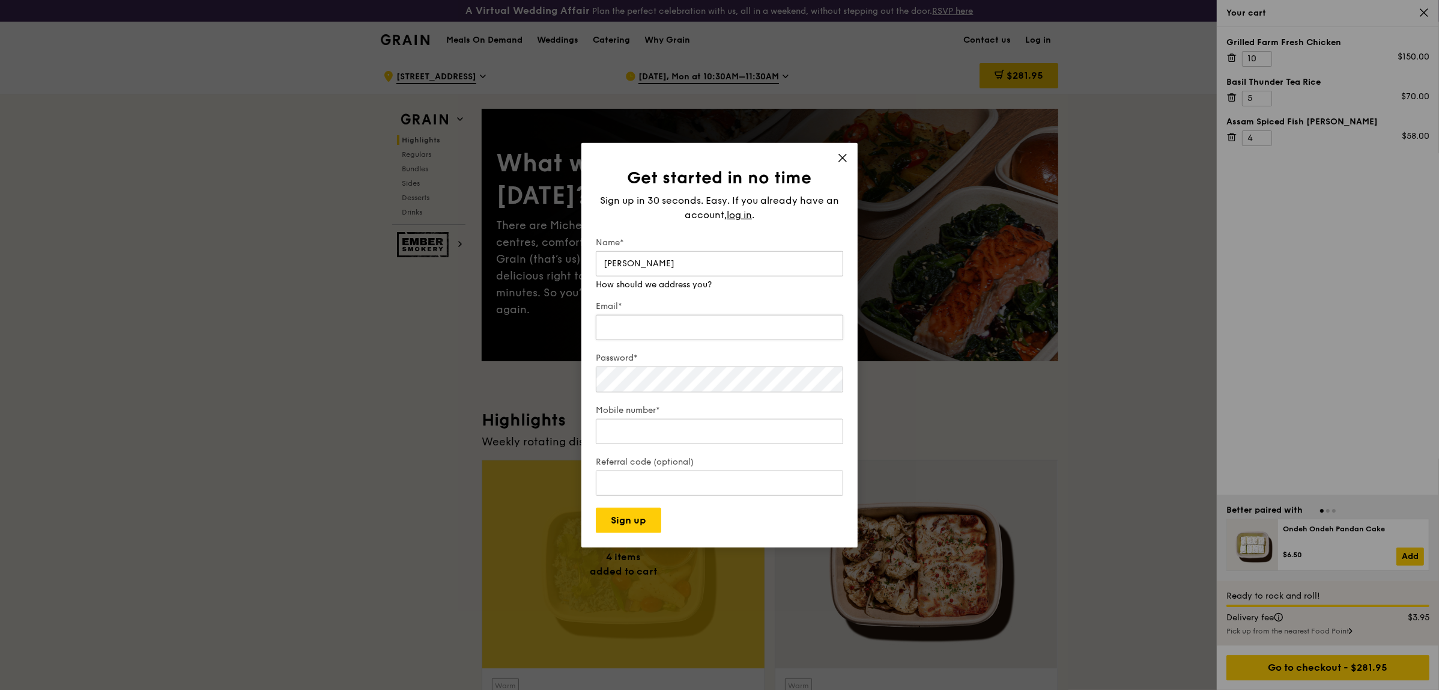
type input "Shirley Mak"
click at [684, 334] on div "Email* We will send your receipt to this email" at bounding box center [719, 315] width 247 height 54
type input "shirleymak@nus.edu.sg"
click at [628, 381] on div "Password* Make that at least six characters" at bounding box center [719, 367] width 247 height 55
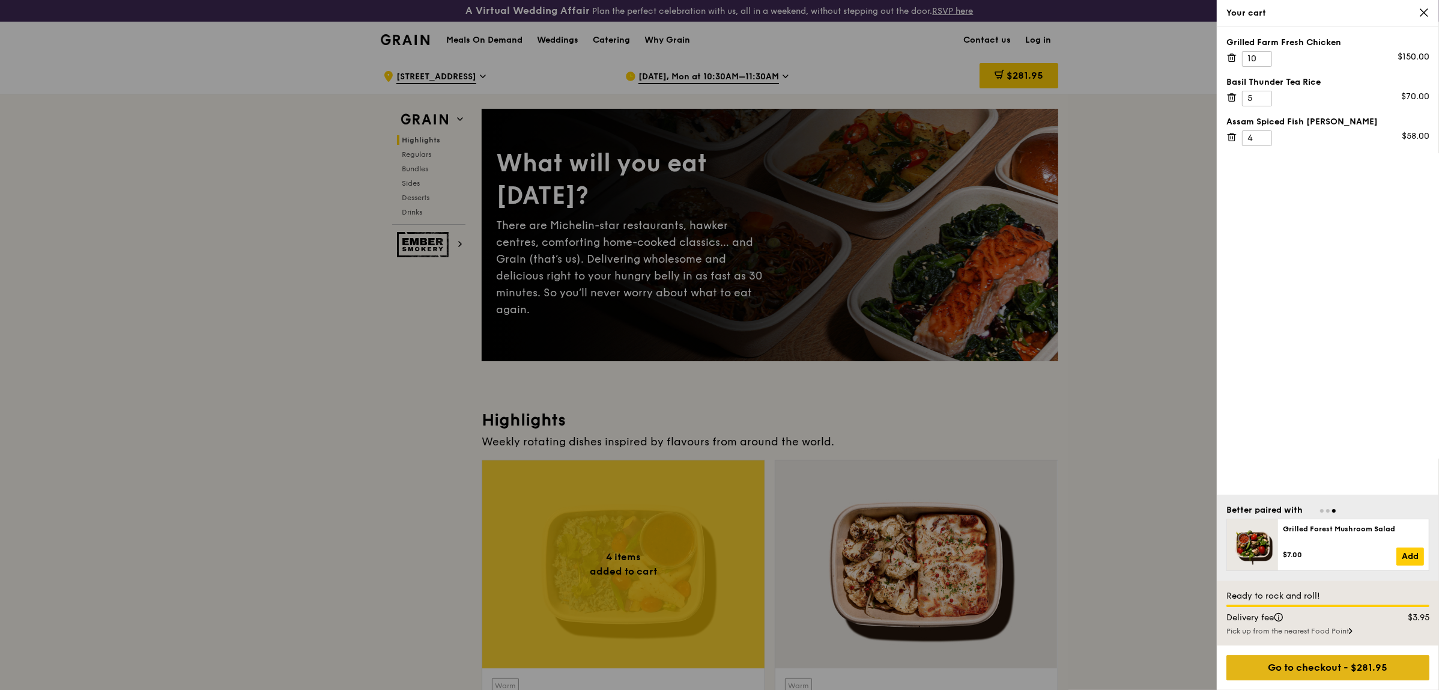
click at [1332, 664] on div "Go to checkout - $281.95" at bounding box center [1328, 667] width 203 height 25
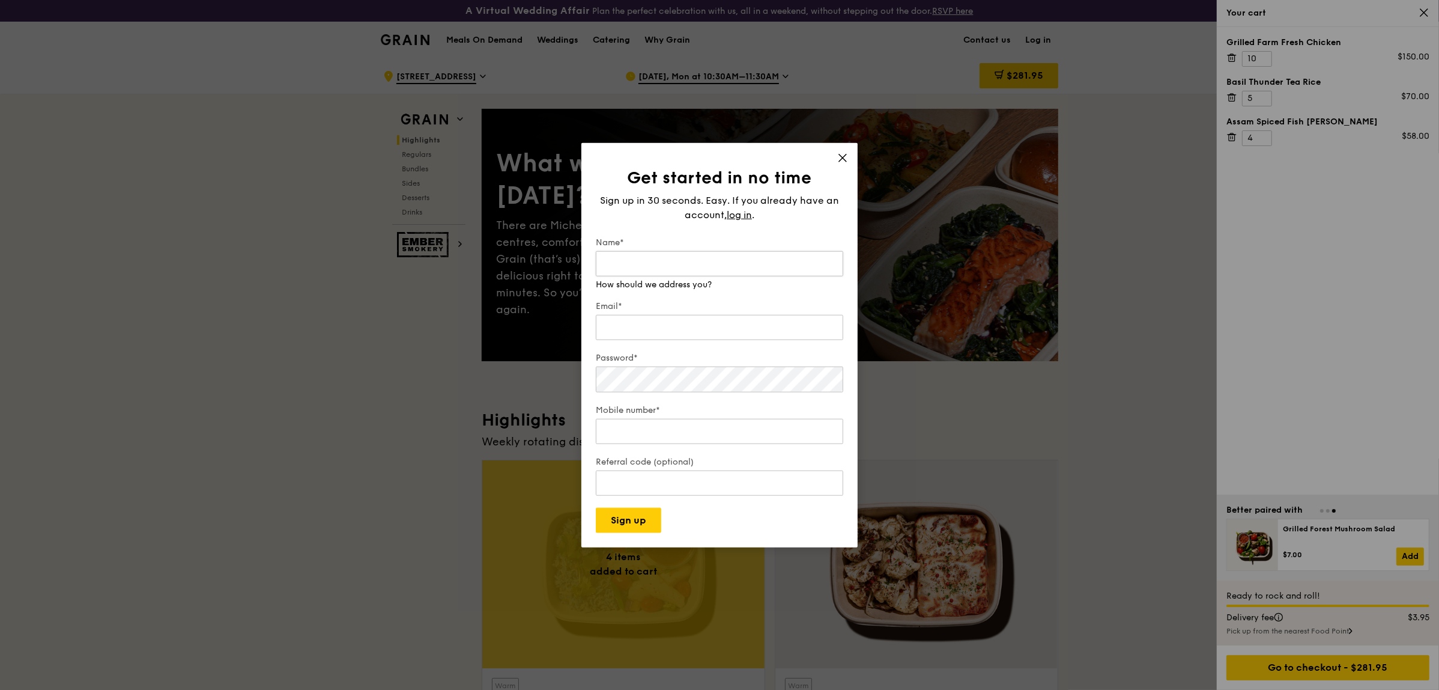
click at [620, 258] on input "Name*" at bounding box center [719, 263] width 247 height 25
type input "Shirley Mak"
drag, startPoint x: 626, startPoint y: 314, endPoint x: 625, endPoint y: 322, distance: 7.9
click at [625, 314] on input "Email*" at bounding box center [719, 315] width 247 height 25
type input "shirleymak@nus.edu.sg"
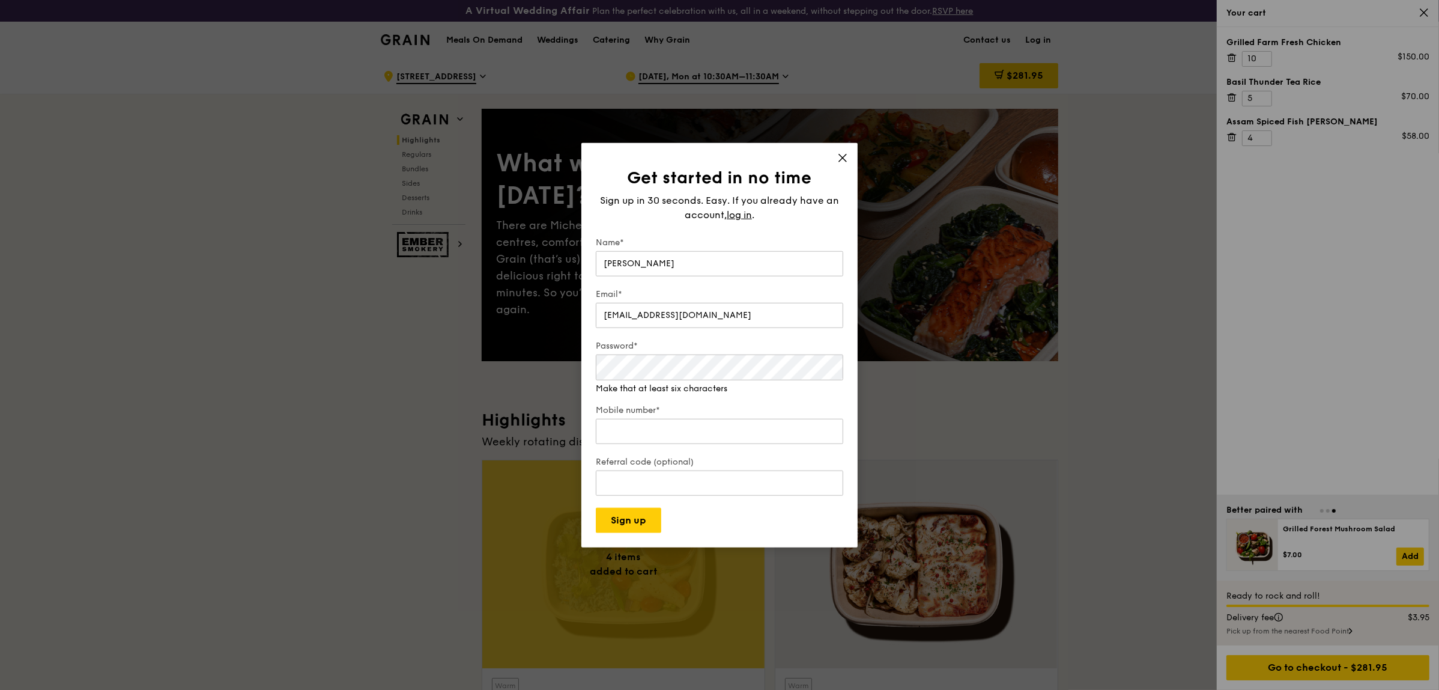
drag, startPoint x: 1065, startPoint y: 363, endPoint x: 1040, endPoint y: 362, distance: 24.7
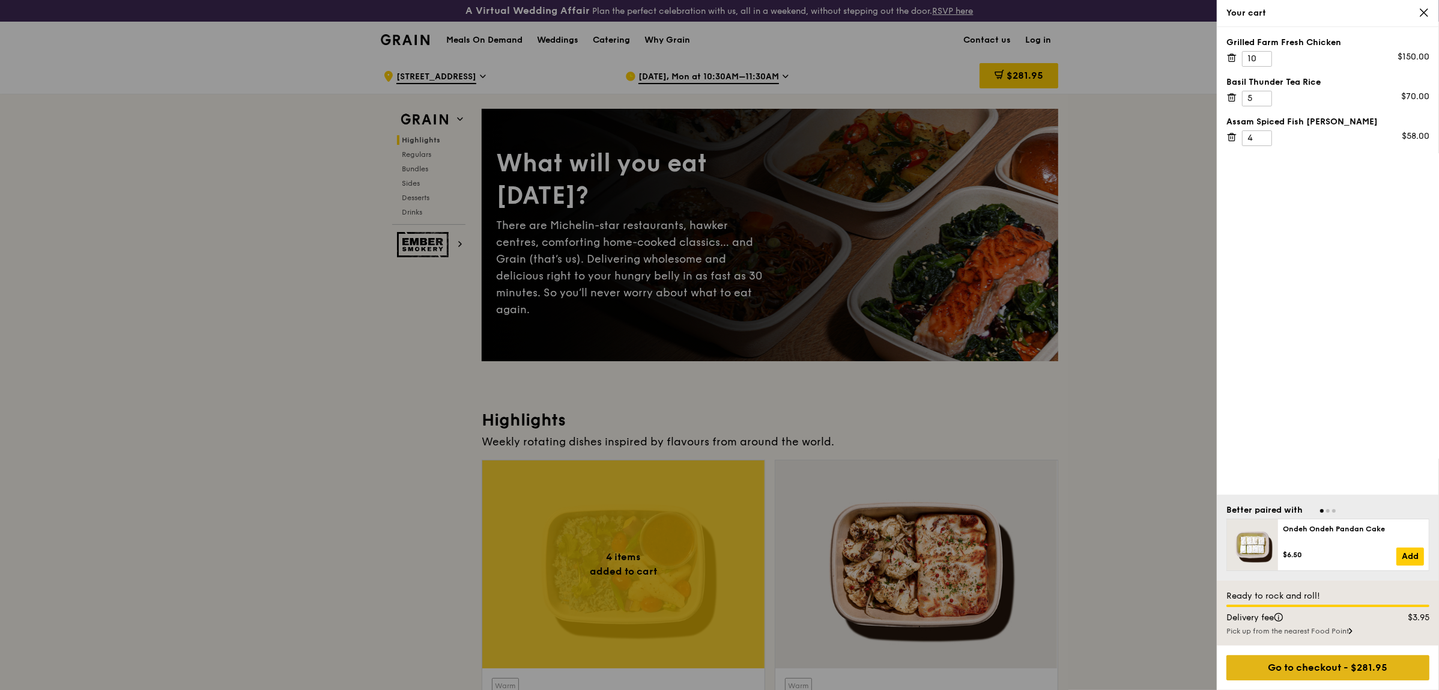
click at [1331, 666] on div "Go to checkout - $281.95" at bounding box center [1328, 667] width 203 height 25
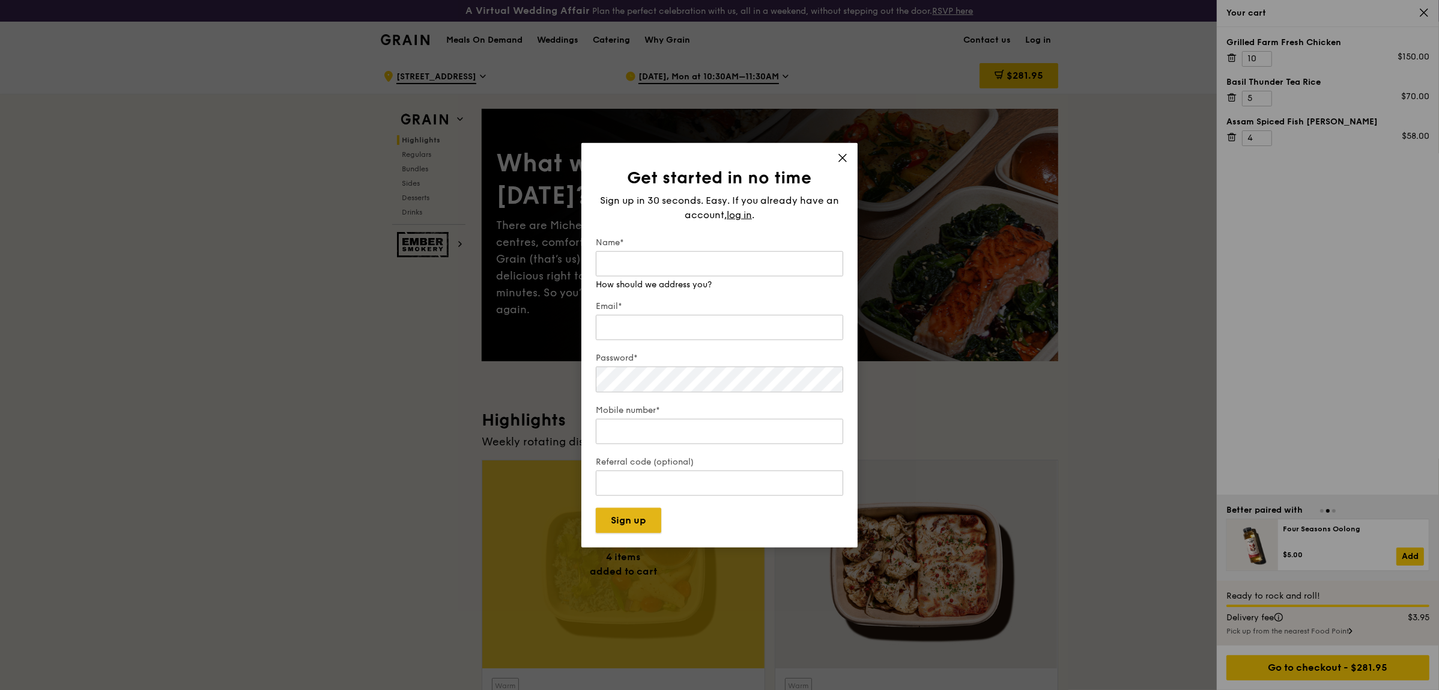
click at [635, 520] on button "Sign up" at bounding box center [628, 519] width 65 height 25
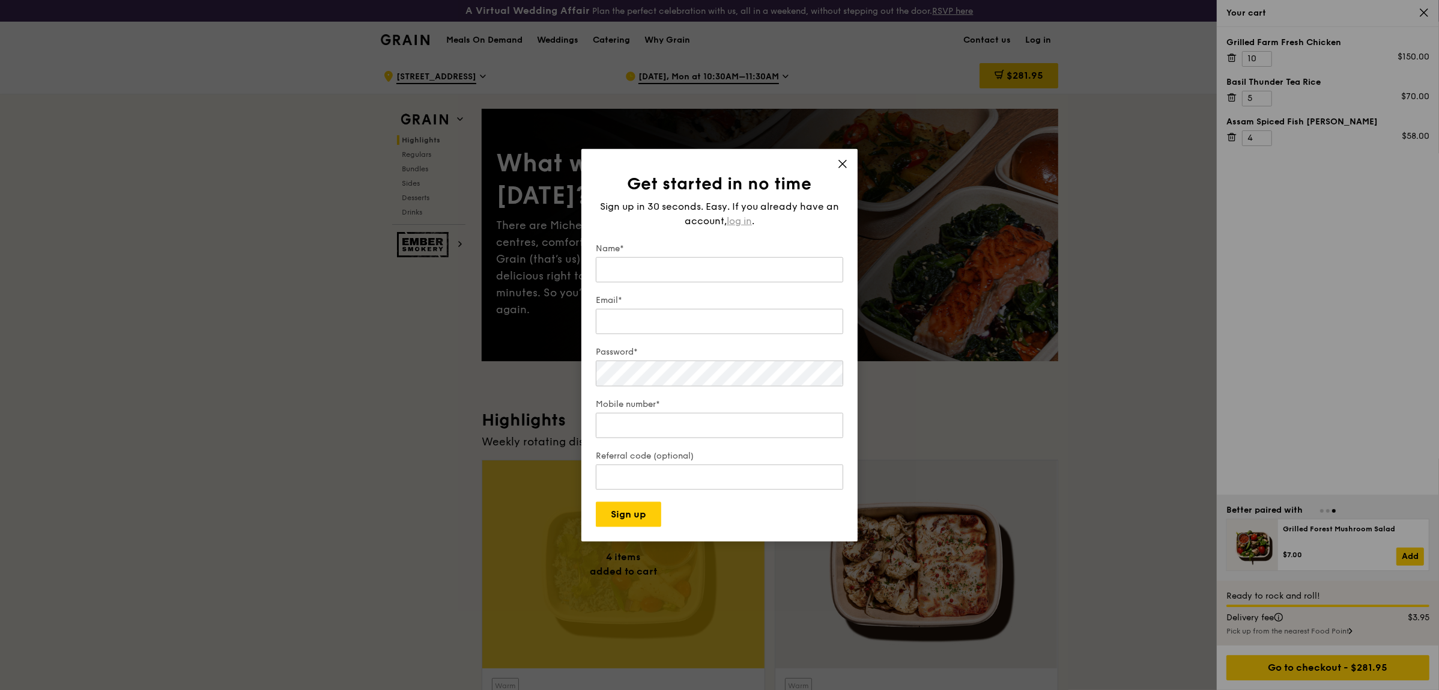
click at [739, 214] on span "log in" at bounding box center [739, 221] width 25 height 14
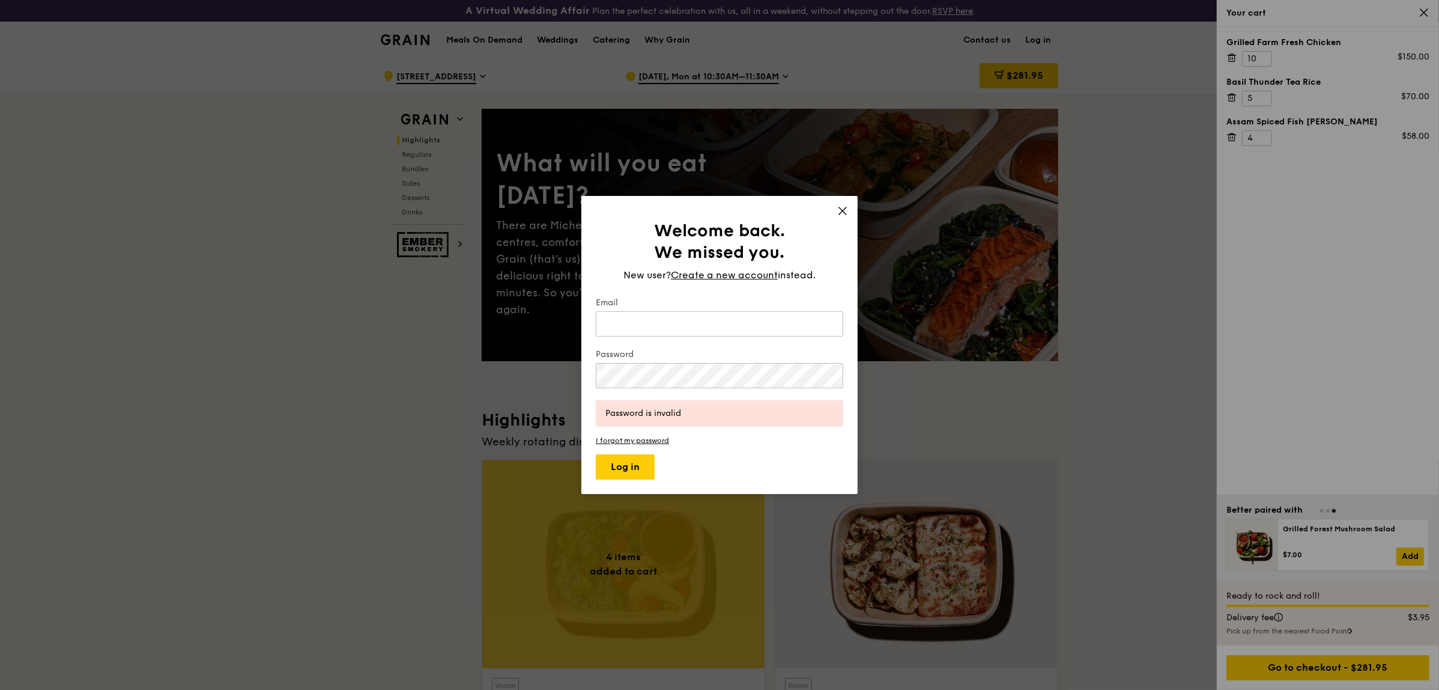
type input "shirleymak@nus.edu.sg"
click at [637, 467] on button "Log in" at bounding box center [625, 466] width 59 height 25
click at [634, 466] on button "Log in" at bounding box center [625, 466] width 59 height 25
click at [637, 440] on link "I forgot my password" at bounding box center [719, 440] width 247 height 8
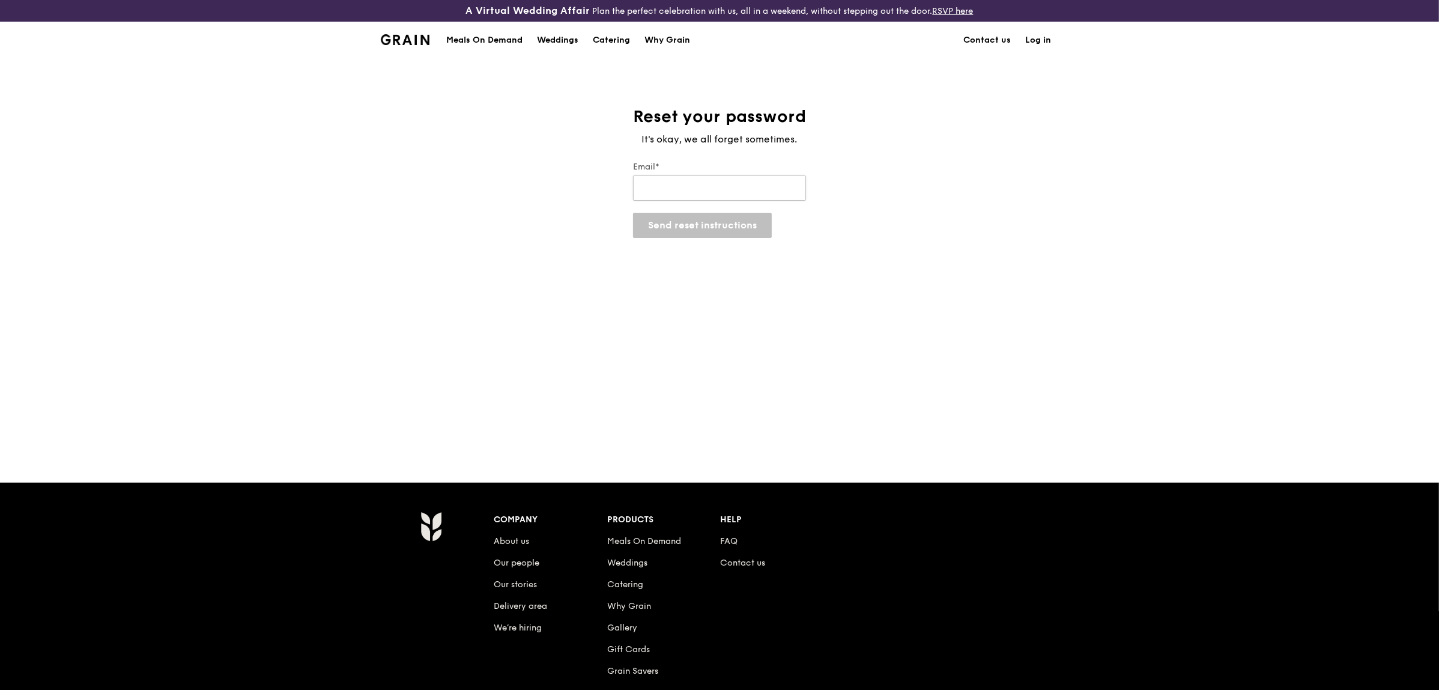
click at [658, 181] on input "Email*" at bounding box center [719, 187] width 173 height 25
type input "shirleymak@nus.edu.sg"
click at [705, 223] on button "Send reset instructions" at bounding box center [702, 225] width 139 height 25
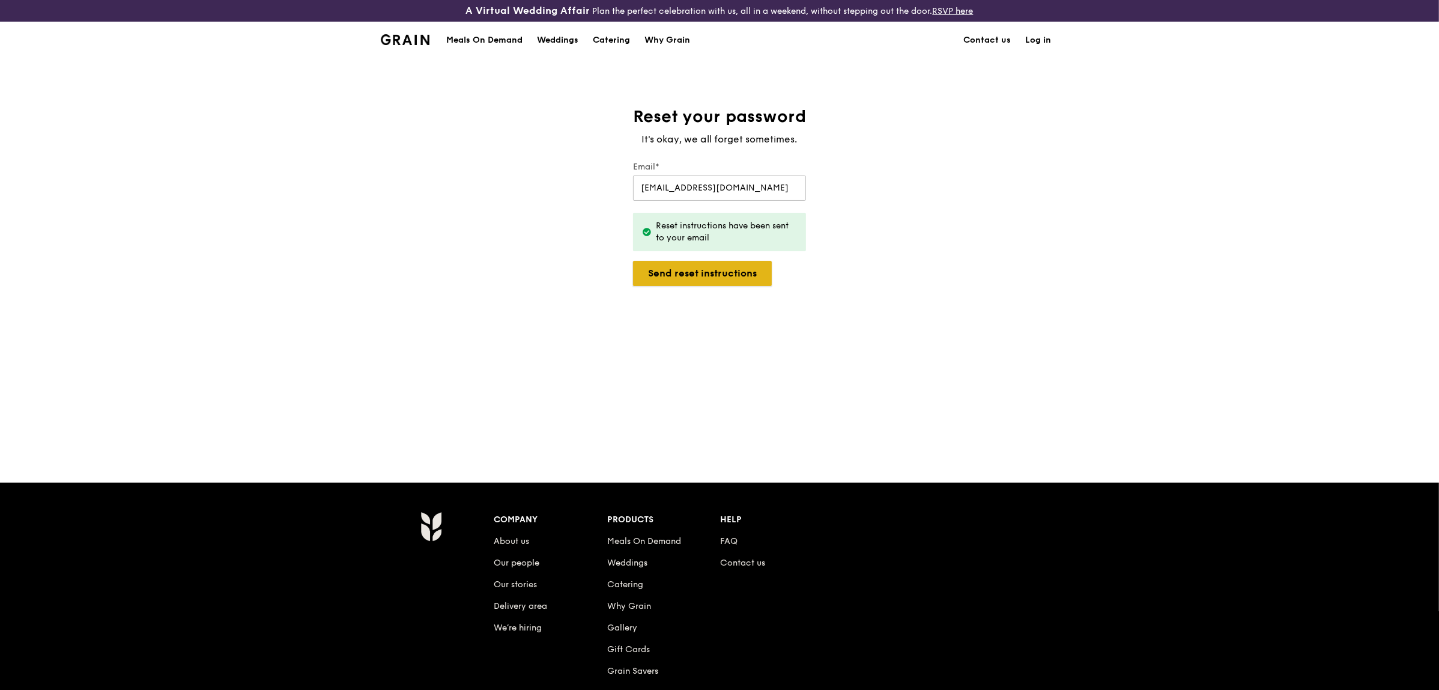
click at [698, 269] on button "Send reset instructions" at bounding box center [702, 273] width 139 height 25
click at [697, 268] on button "Send reset instructions" at bounding box center [702, 273] width 139 height 25
click at [725, 275] on button "Send reset instructions" at bounding box center [702, 273] width 139 height 25
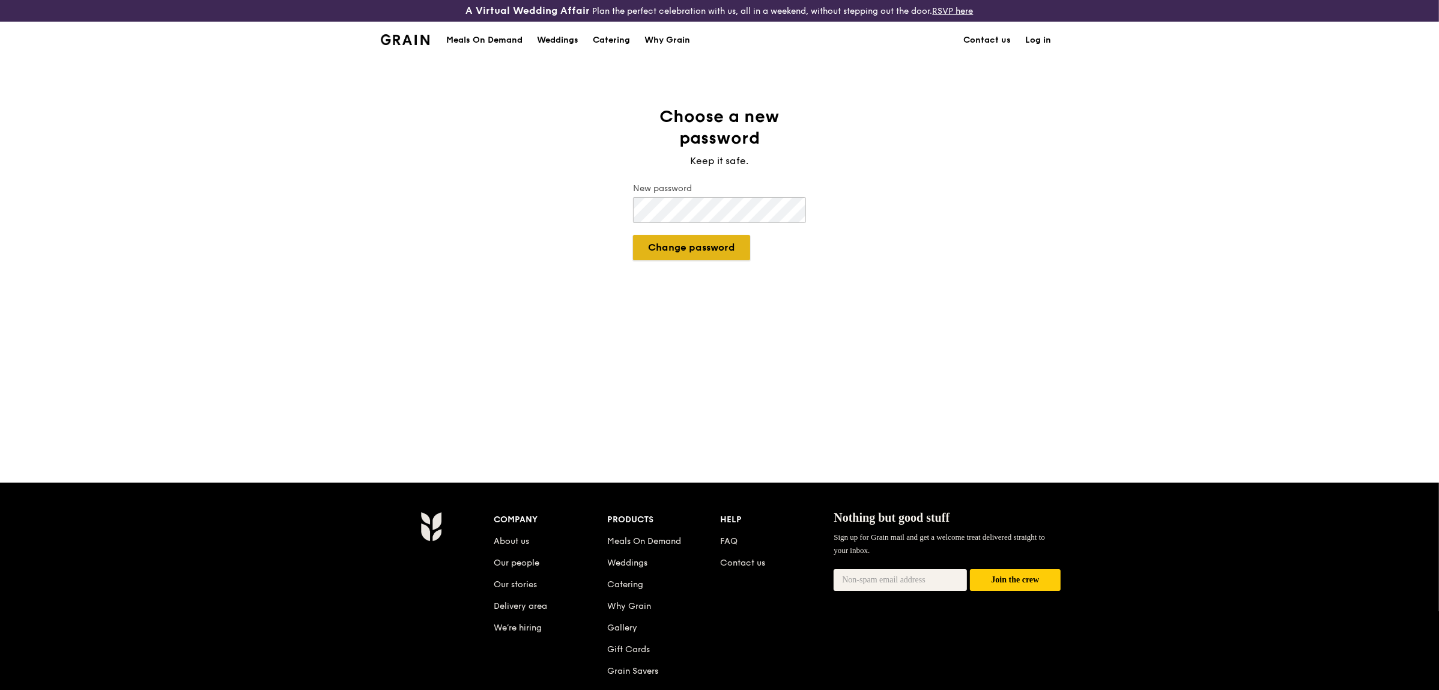
click at [688, 241] on button "Change password" at bounding box center [691, 247] width 117 height 25
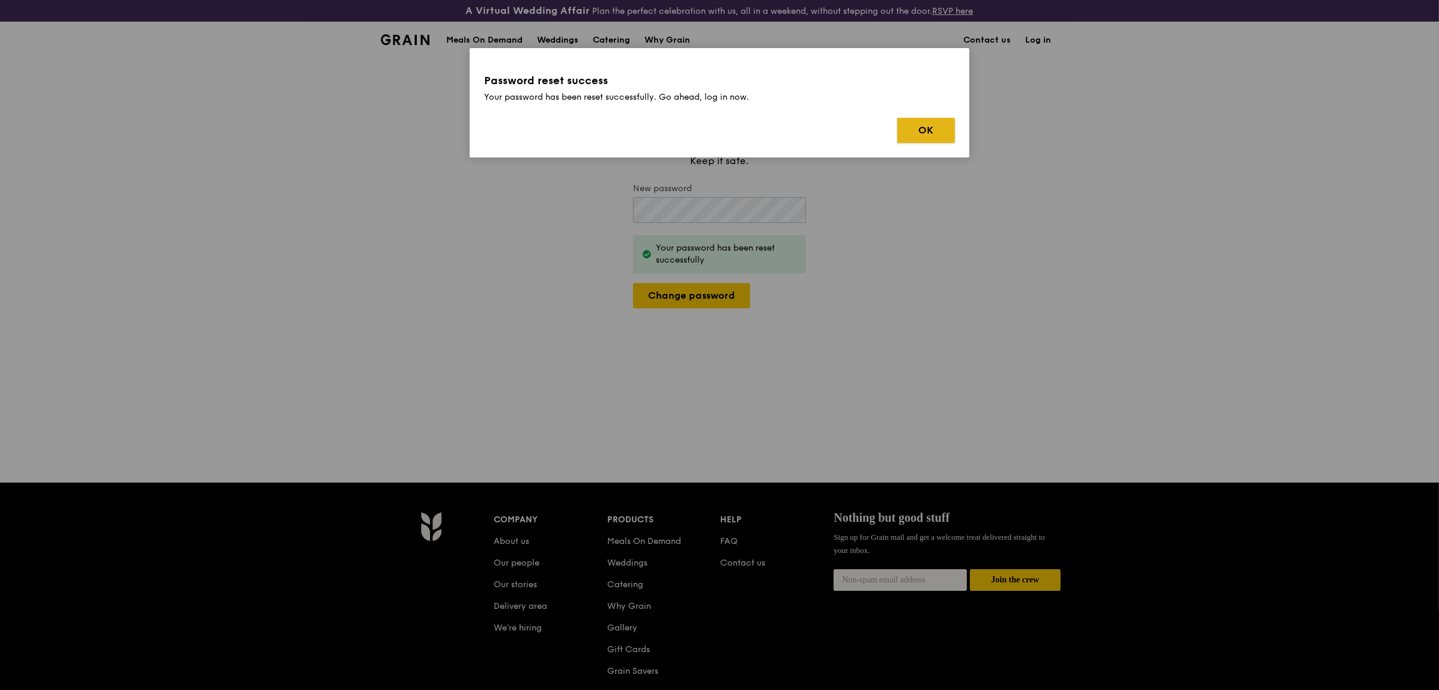
click at [932, 125] on button "OK" at bounding box center [926, 130] width 58 height 25
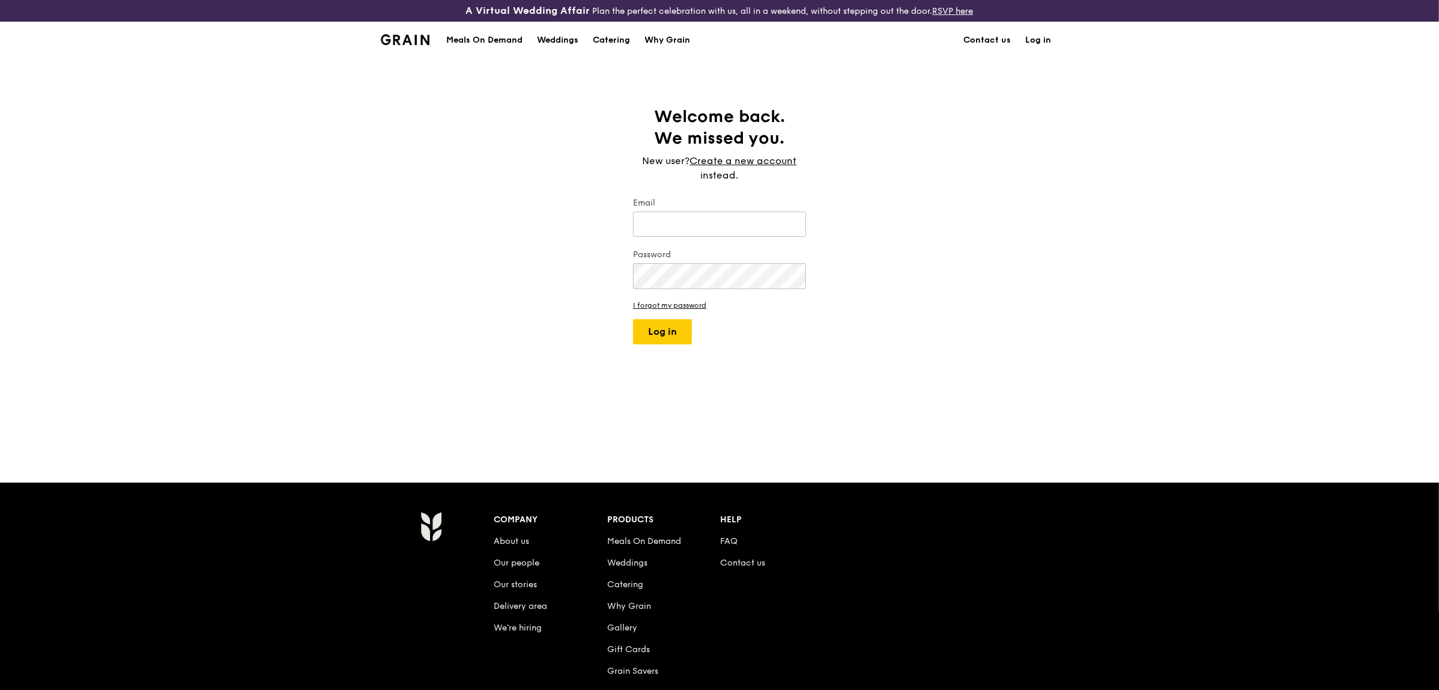
type input "shirleymak@nus.edu.sg"
click at [812, 358] on div "Welcome back. We missed you. New user? Create a new account instead. Email shir…" at bounding box center [719, 270] width 1439 height 329
click at [659, 331] on button "Log in" at bounding box center [662, 331] width 59 height 25
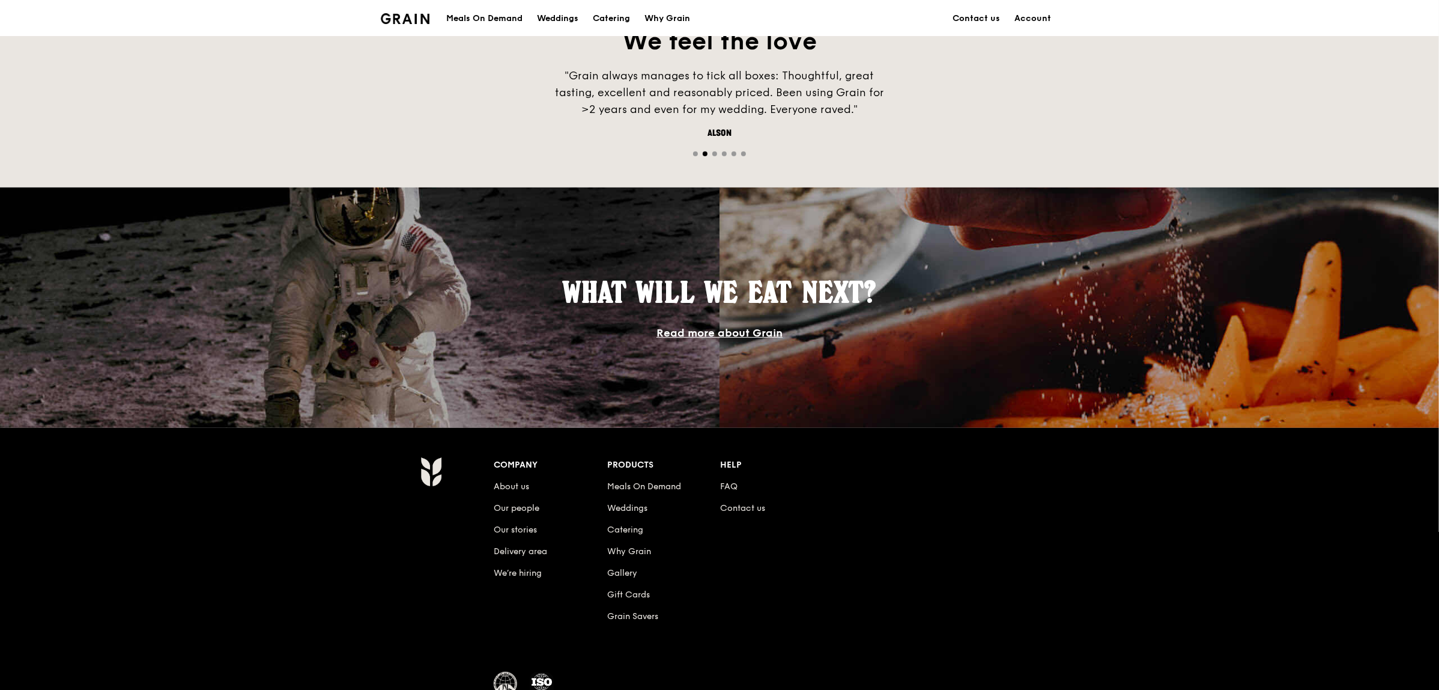
scroll to position [935, 0]
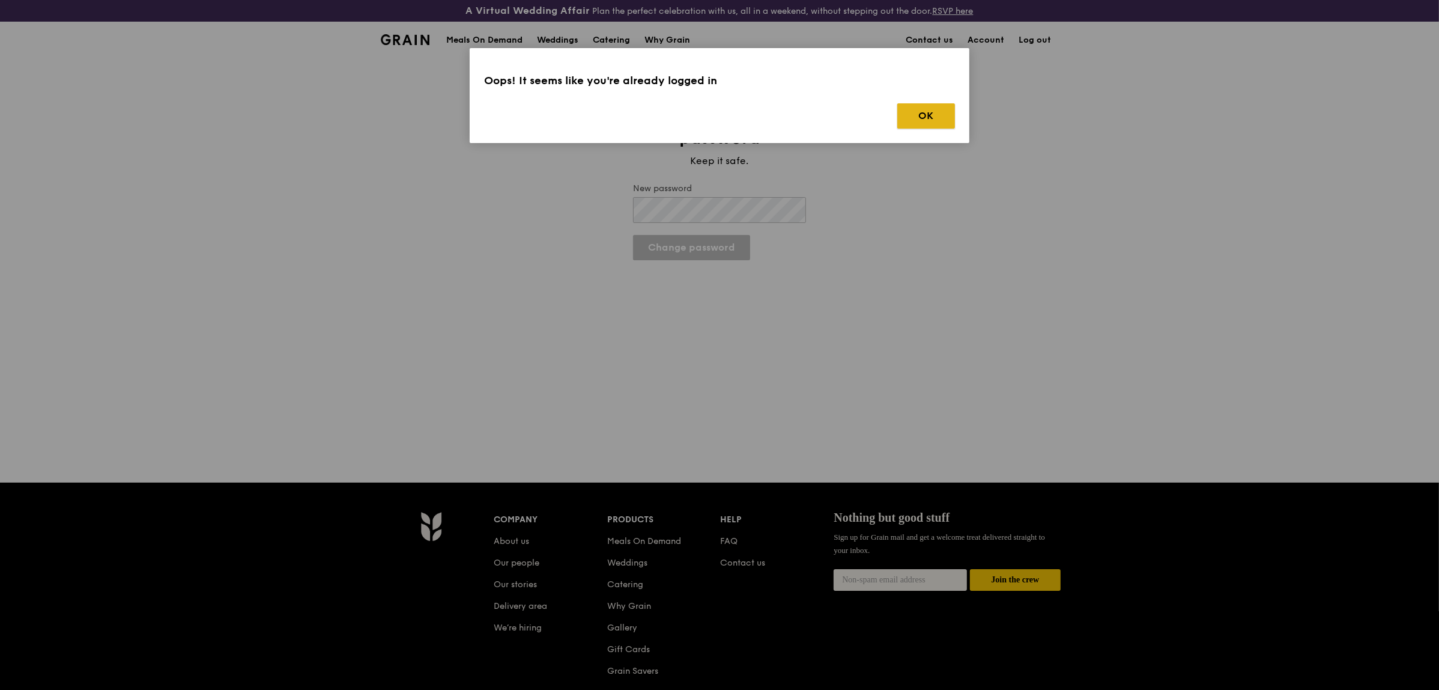
click at [932, 117] on button "OK" at bounding box center [926, 115] width 58 height 25
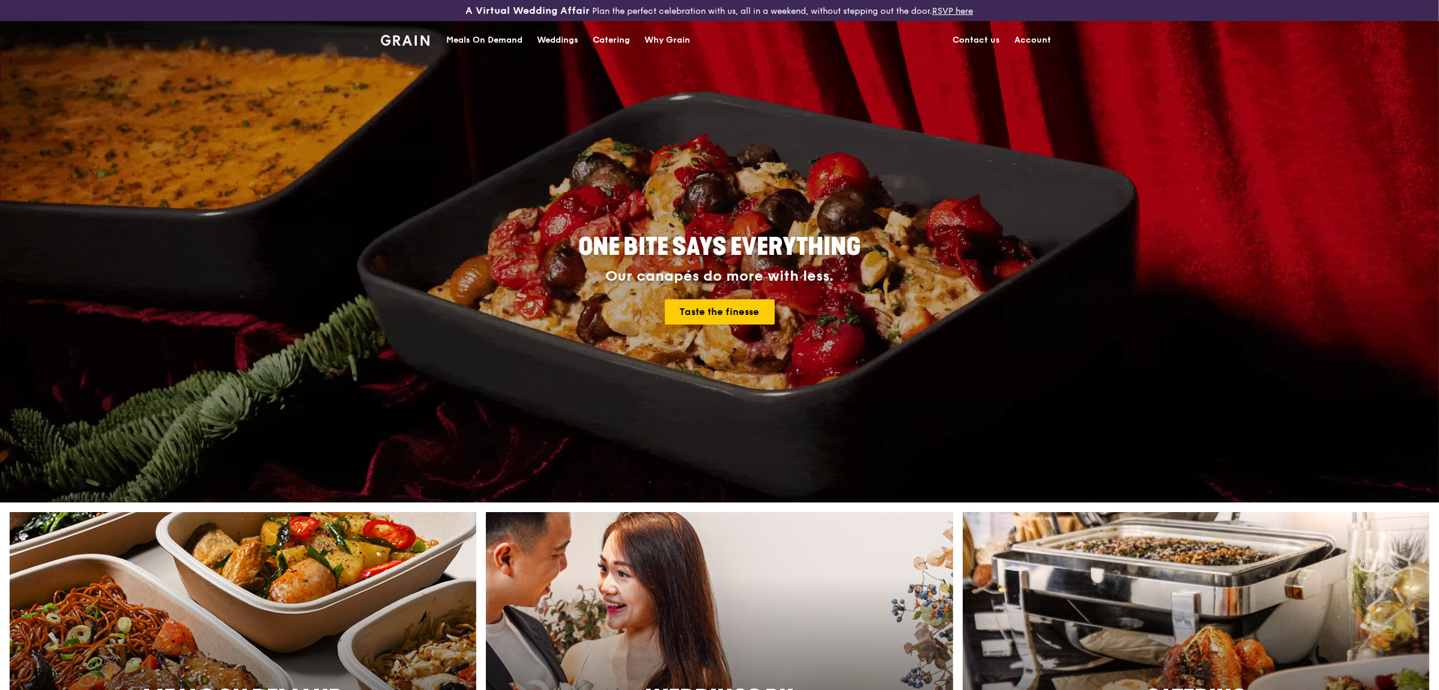
click at [1040, 37] on link "Account" at bounding box center [1032, 40] width 51 height 36
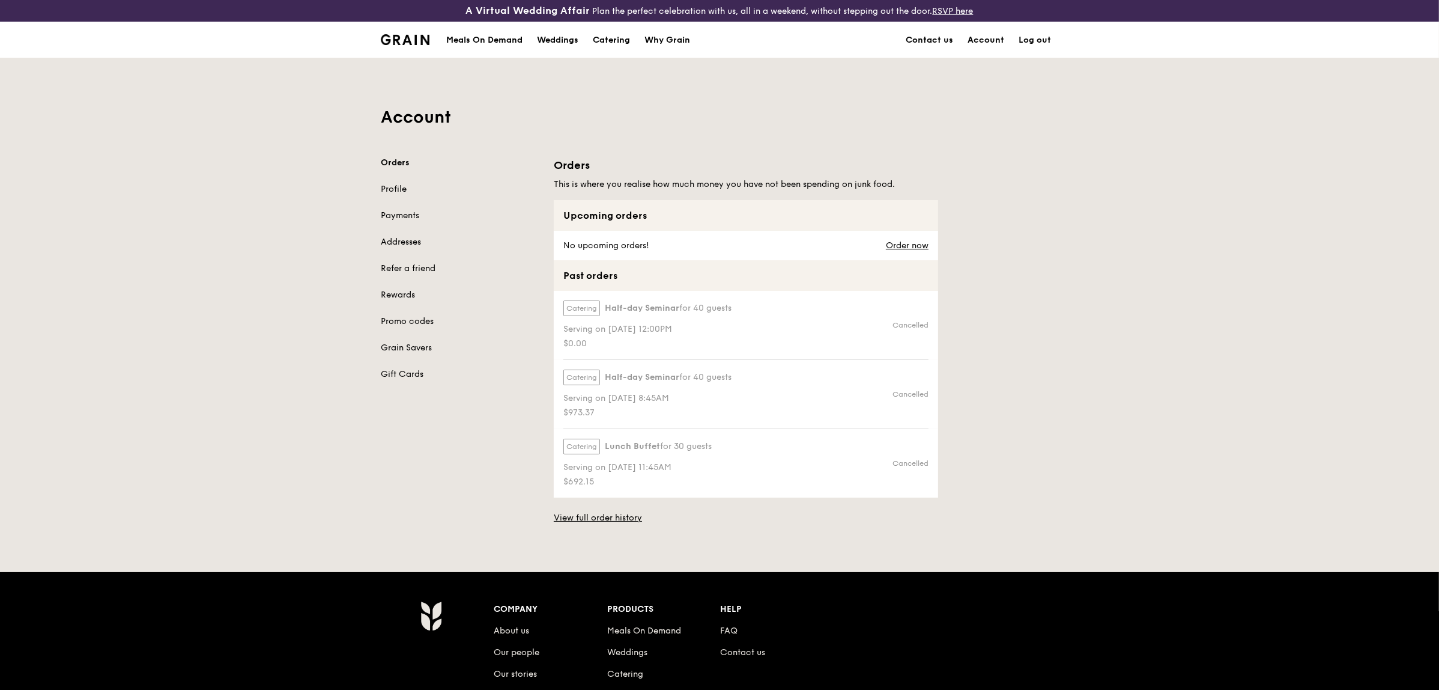
click at [481, 37] on div "Meals On Demand" at bounding box center [484, 40] width 76 height 36
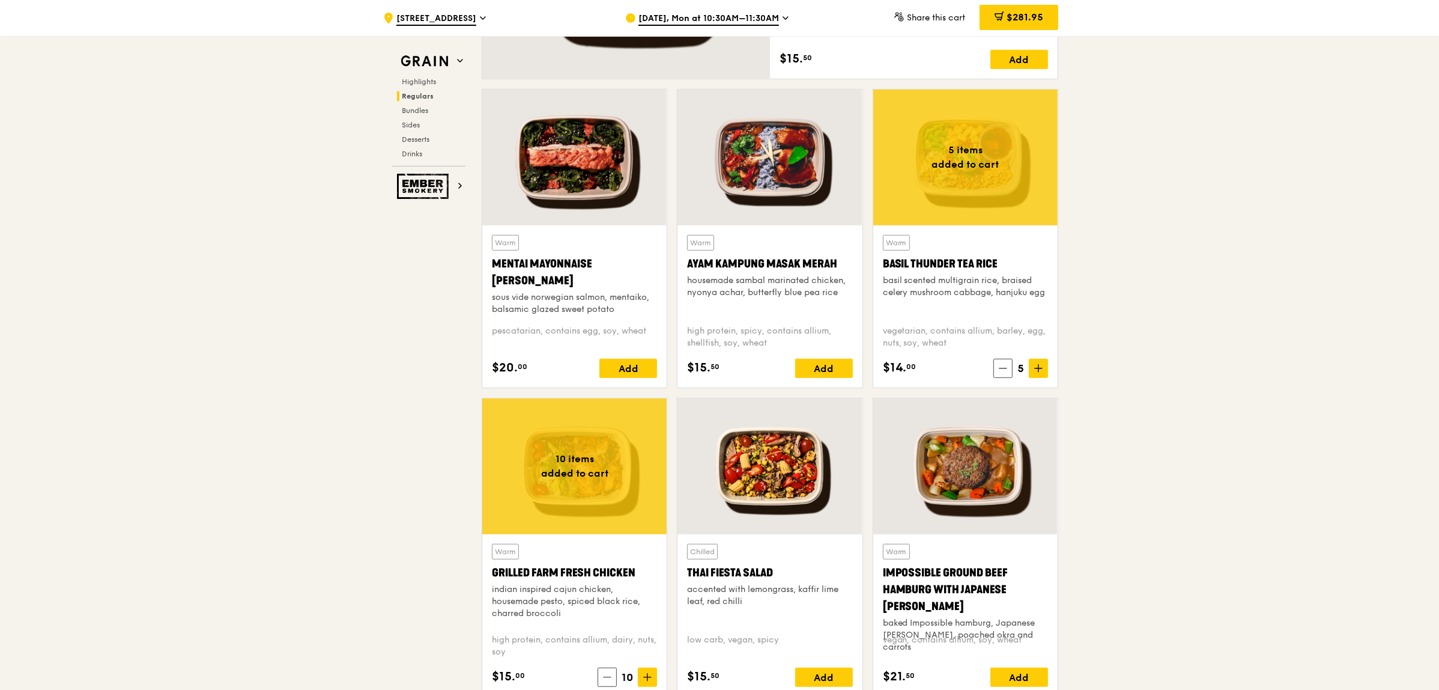
scroll to position [976, 0]
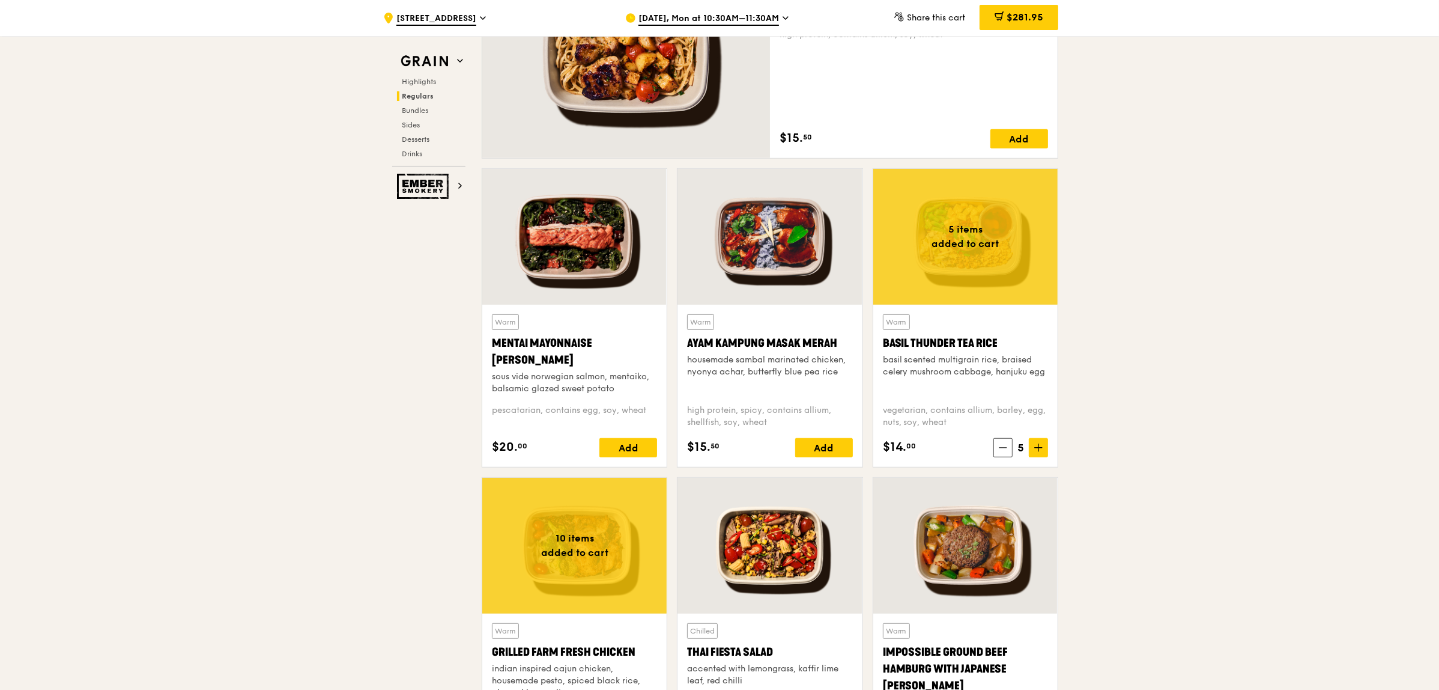
drag, startPoint x: 1021, startPoint y: 13, endPoint x: 1021, endPoint y: 43, distance: 29.4
click at [1021, 13] on span "$281.95" at bounding box center [1025, 16] width 37 height 11
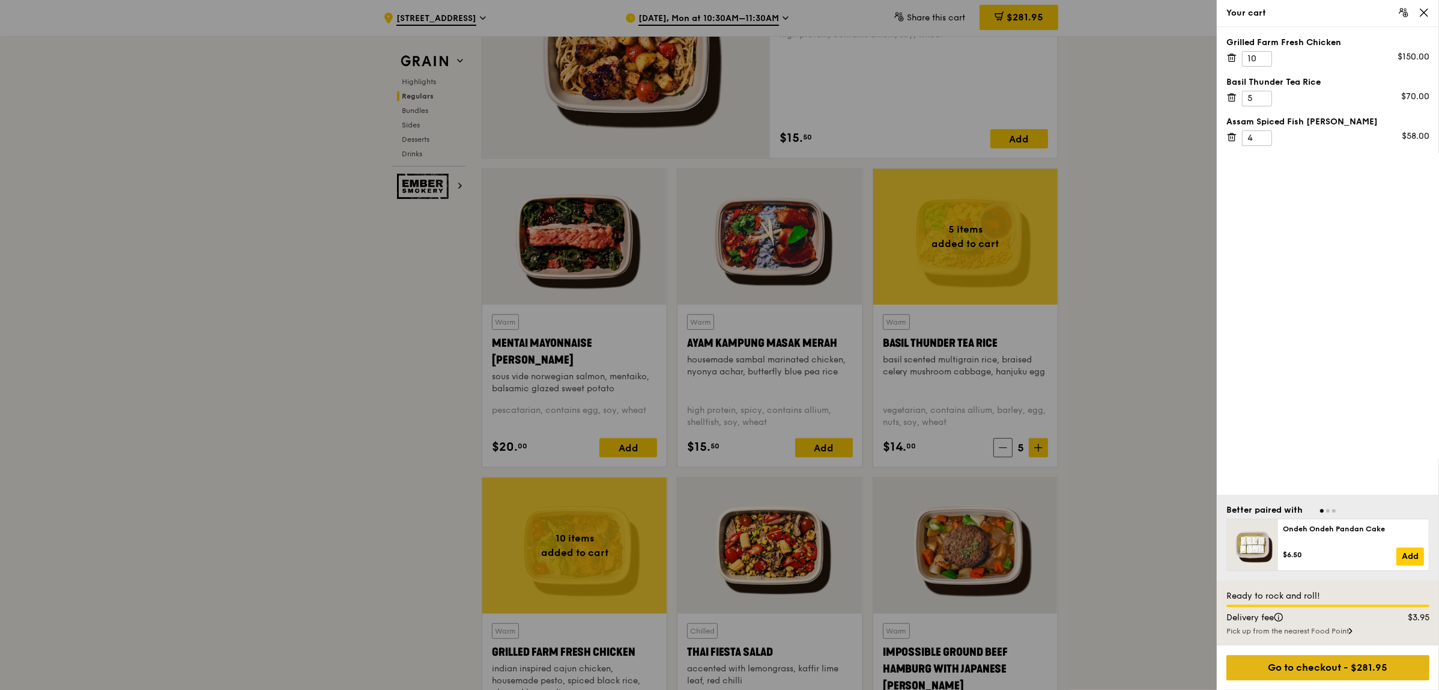
click at [1332, 665] on div "Go to checkout - $281.95" at bounding box center [1328, 667] width 203 height 25
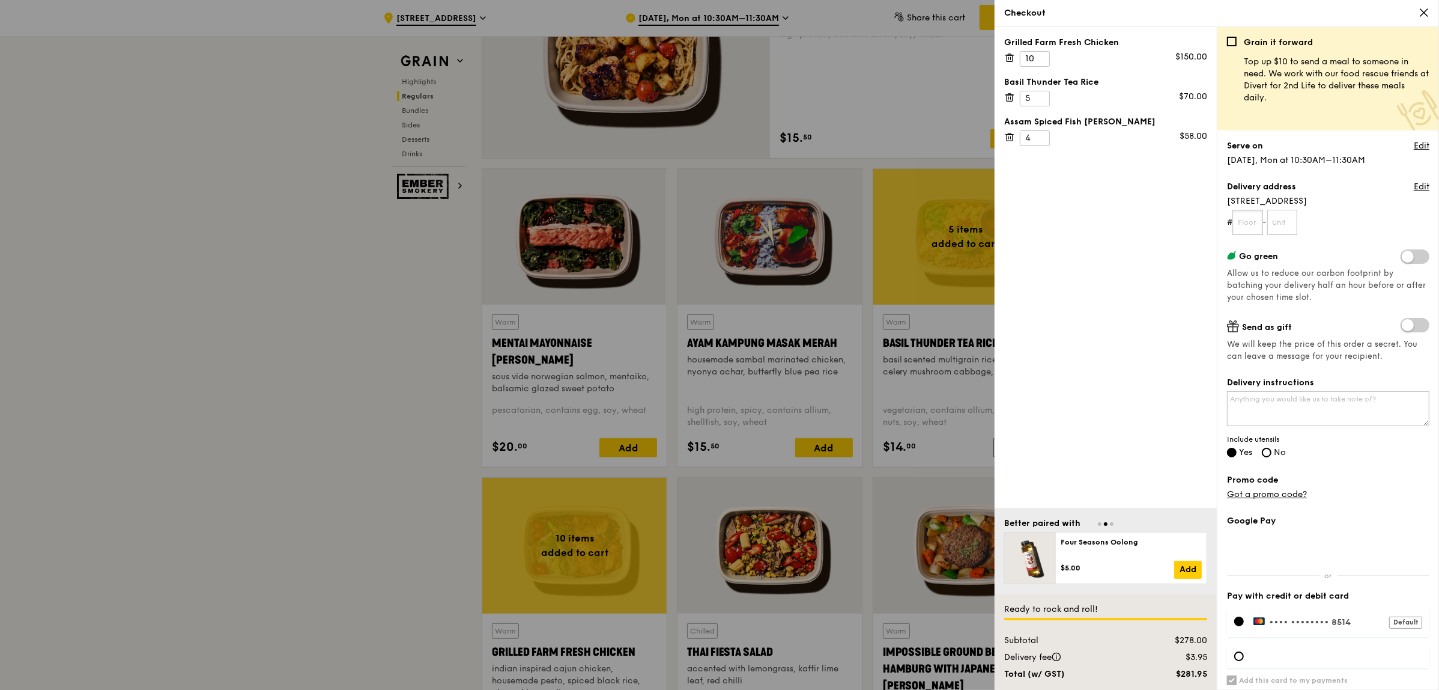
click at [1244, 220] on input "text" at bounding box center [1248, 222] width 31 height 25
type input "01"
click at [1271, 224] on form "# 01 -" at bounding box center [1328, 222] width 202 height 25
click at [1281, 223] on input "text" at bounding box center [1282, 222] width 31 height 25
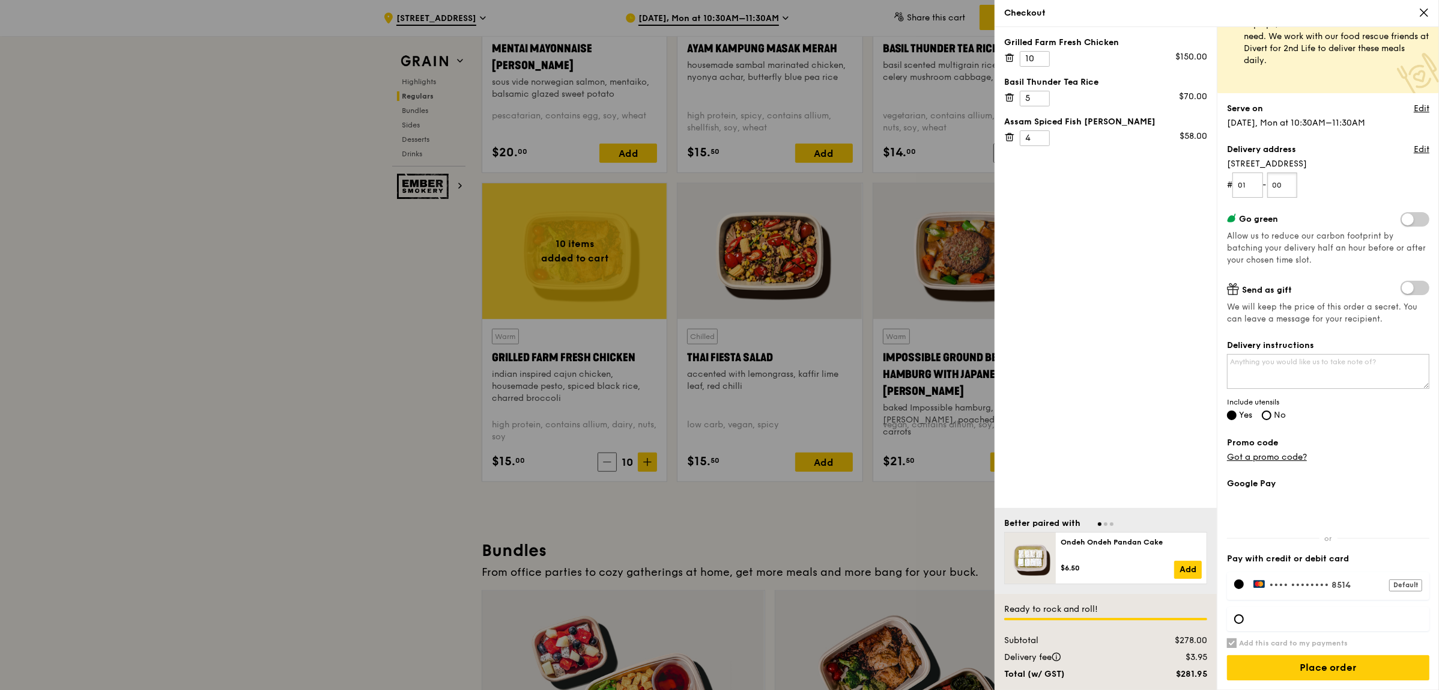
scroll to position [1427, 0]
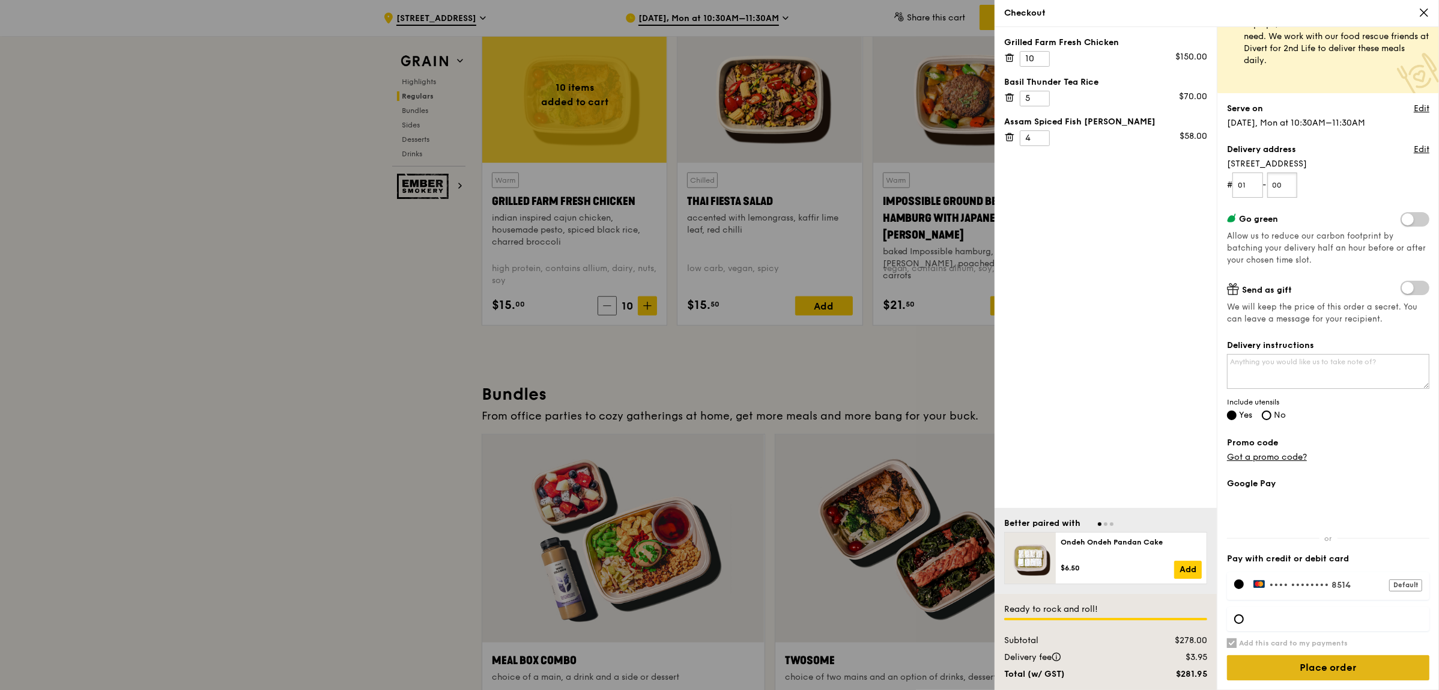
type input "00"
click at [1307, 664] on input "Place order" at bounding box center [1328, 667] width 202 height 25
